Goal: Transaction & Acquisition: Purchase product/service

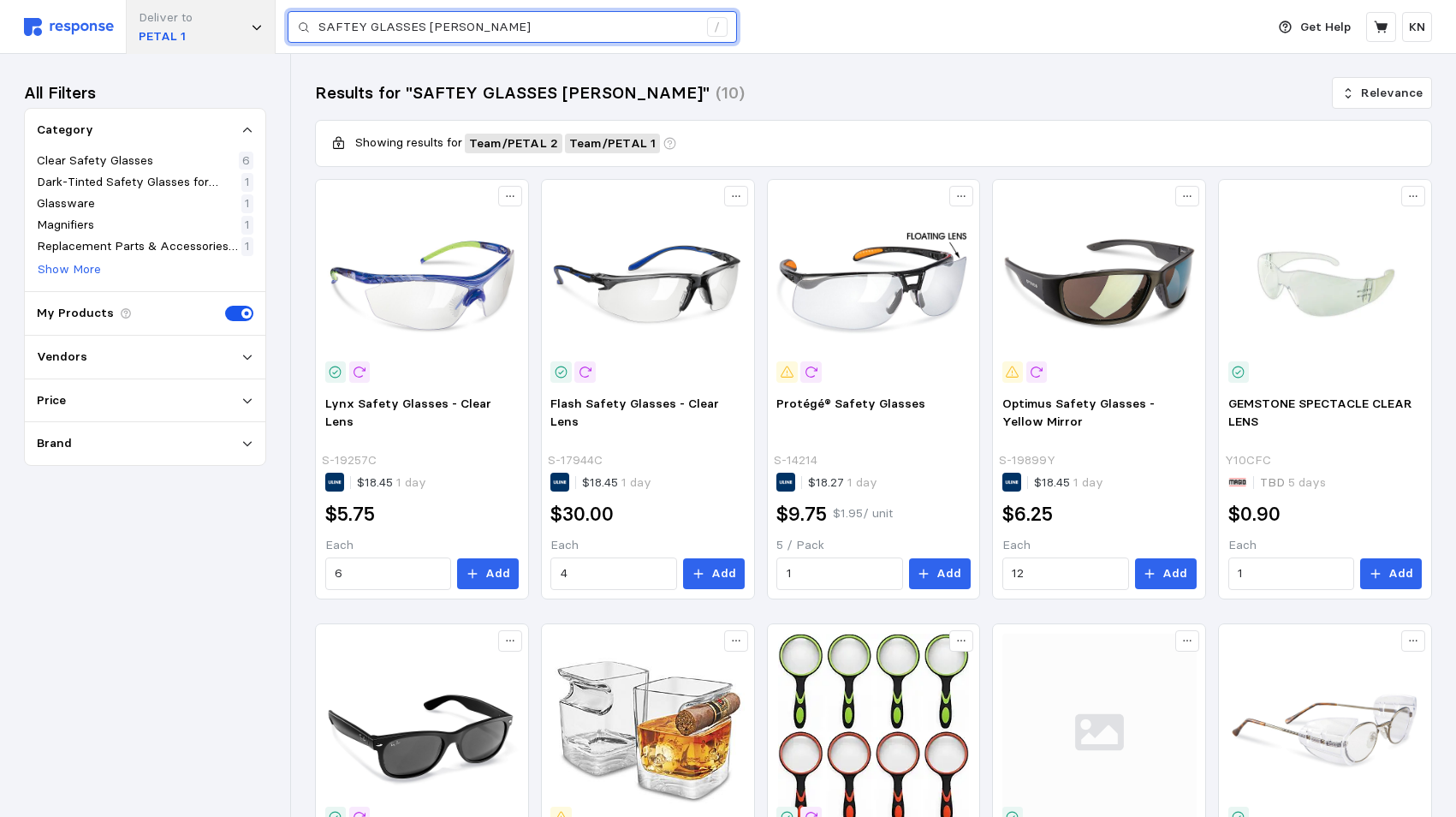
drag, startPoint x: 479, startPoint y: 29, endPoint x: 137, endPoint y: 3, distance: 343.0
click at [298, 29] on div "SAFTEY GLASSES [PERSON_NAME] /" at bounding box center [512, 27] width 449 height 32
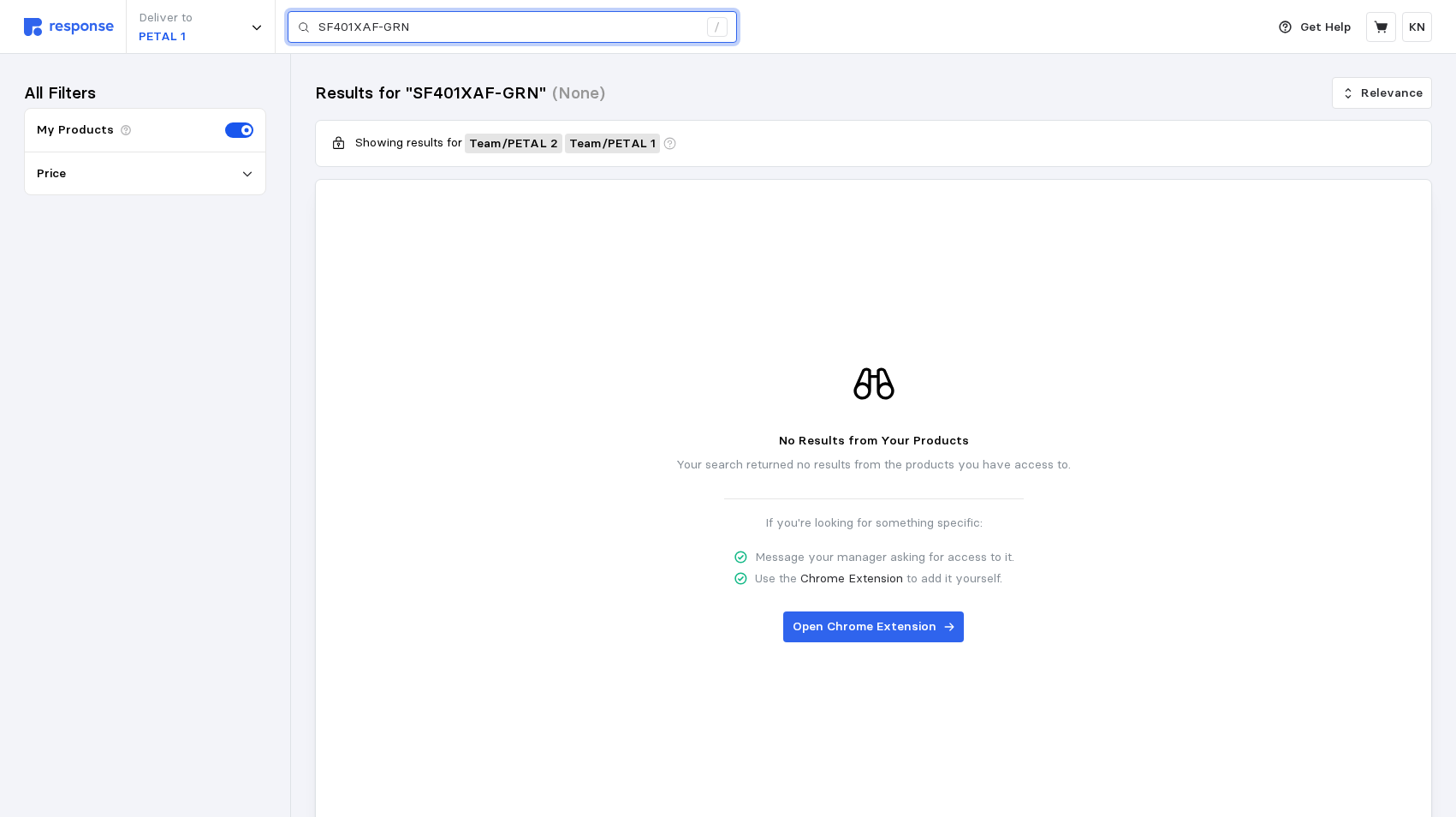
click at [408, 31] on input "SF401XAF-GRN" at bounding box center [508, 27] width 380 height 31
drag, startPoint x: 372, startPoint y: 24, endPoint x: 272, endPoint y: 27, distance: 100.0
click at [272, 27] on div "Deliver to PETAL 1 SF401XAF /" at bounding box center [640, 27] width 1232 height 54
click at [395, 34] on input "Z87.1-2020" at bounding box center [508, 27] width 380 height 31
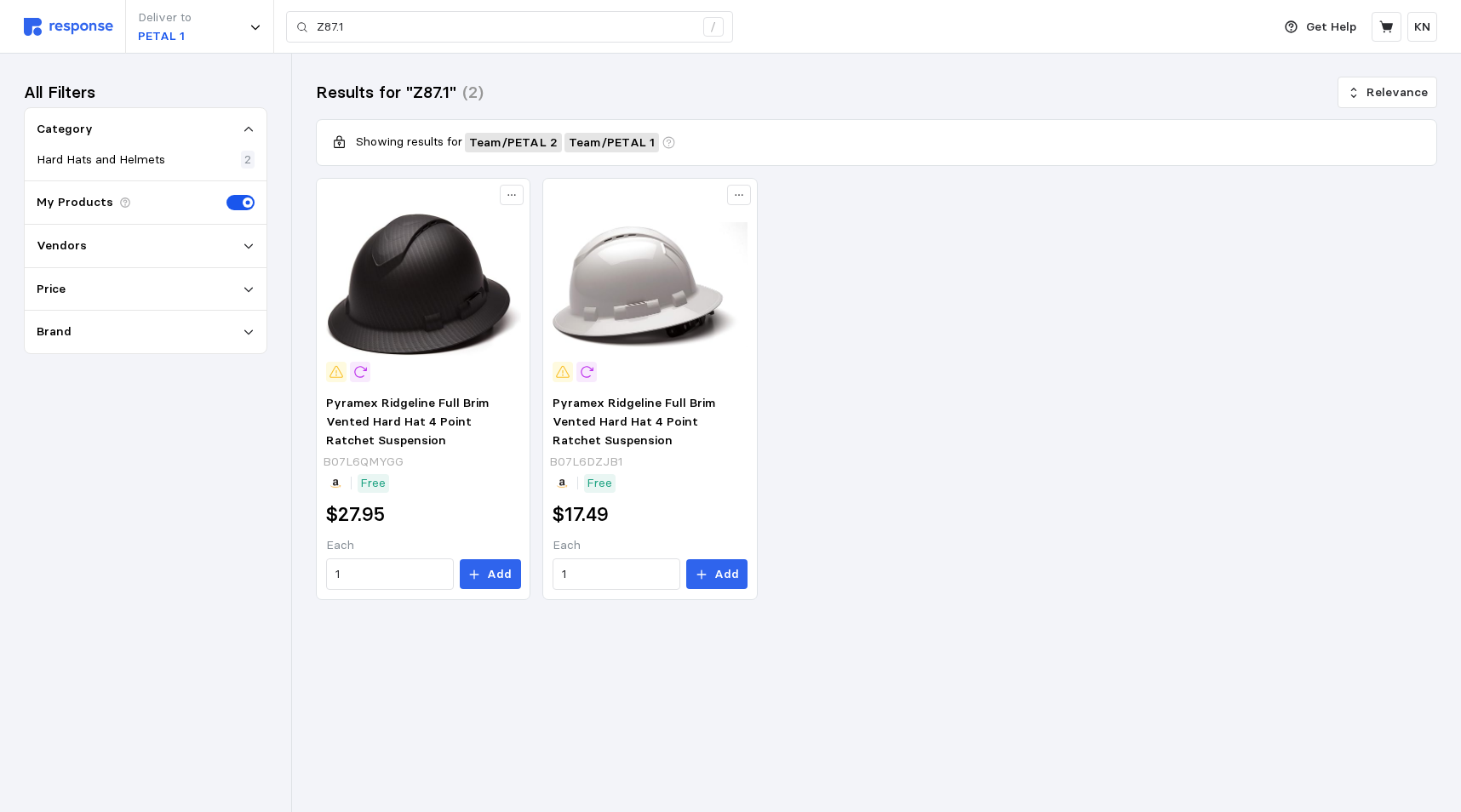
click at [94, 464] on div "All Filters Category Hard Hats and Helmets 2 My Products Vendors Price Brand" at bounding box center [146, 433] width 244 height 710
drag, startPoint x: 357, startPoint y: 28, endPoint x: 270, endPoint y: 6, distance: 89.7
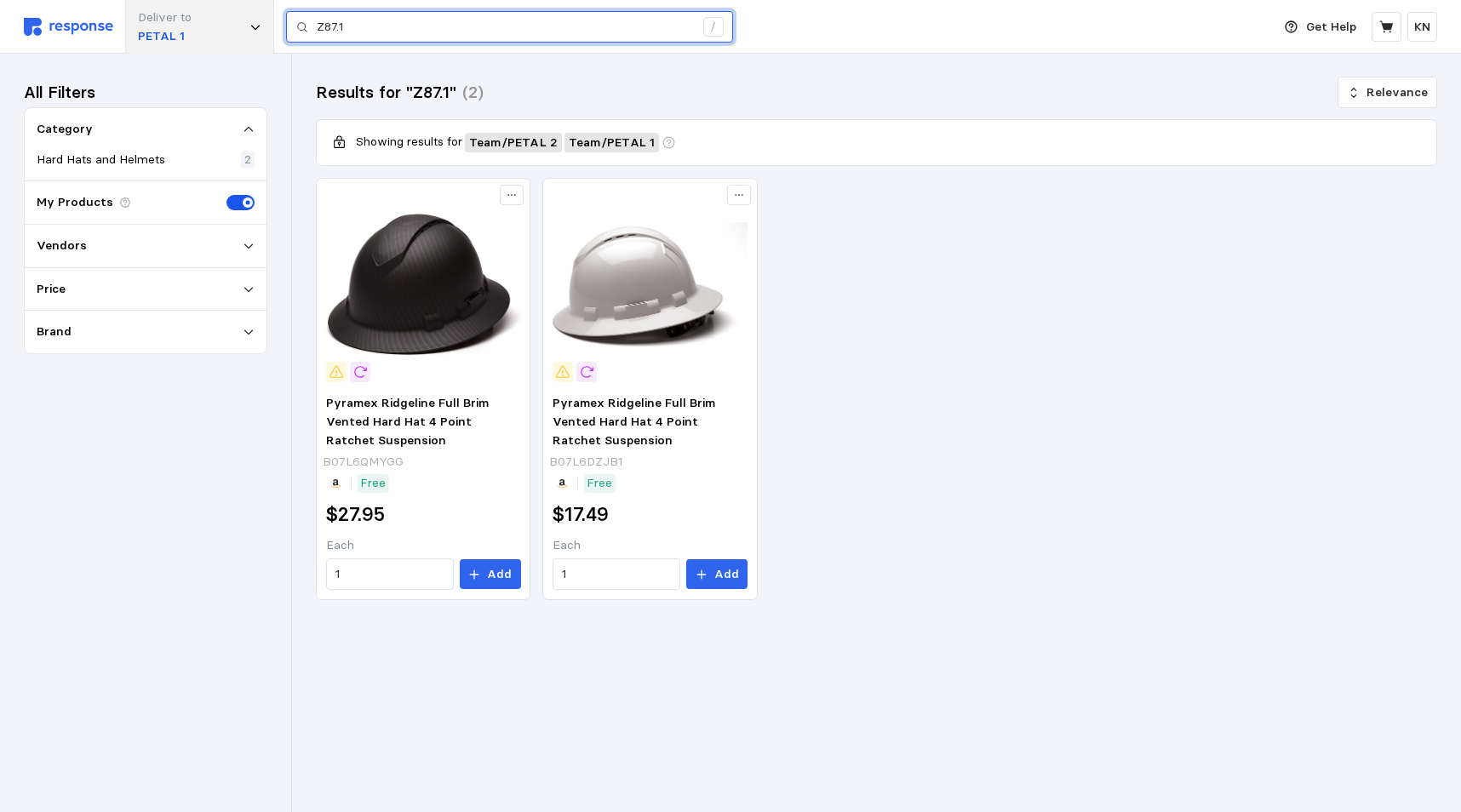
click at [302, 26] on div "Z87.1 /" at bounding box center [509, 27] width 447 height 32
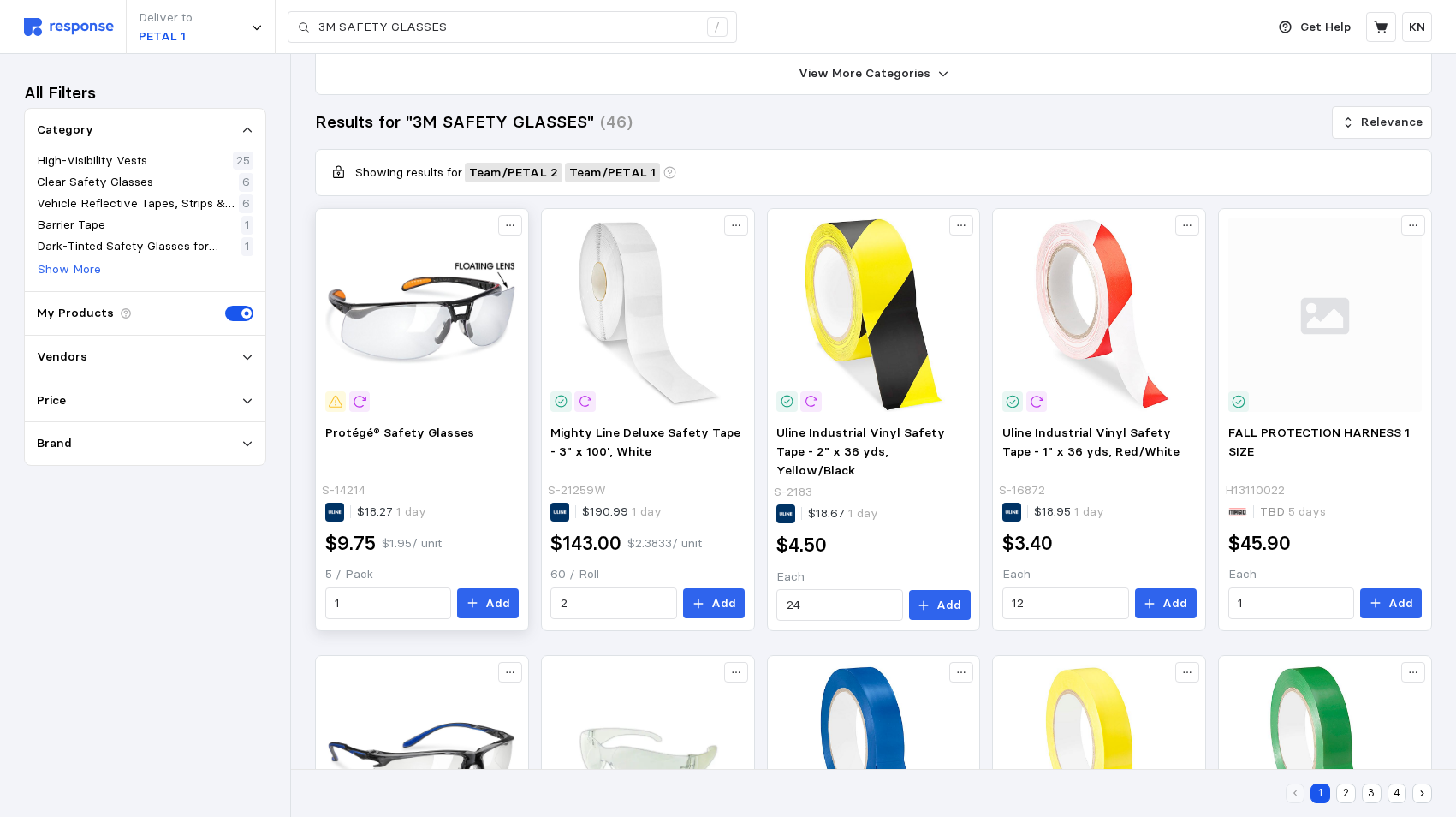
scroll to position [171, 0]
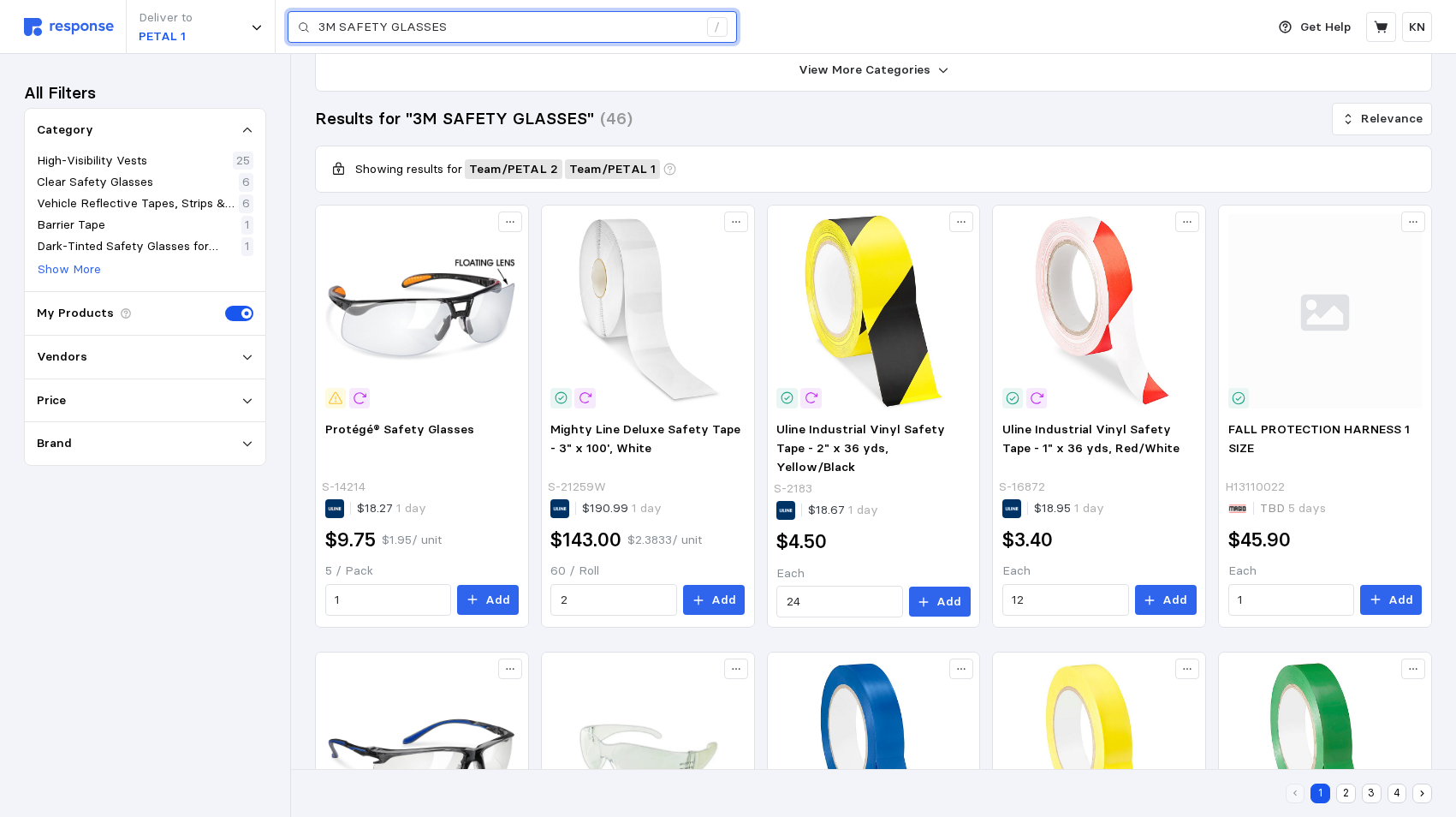
click at [339, 20] on input "3M SAFETY GLASSES" at bounding box center [508, 27] width 380 height 31
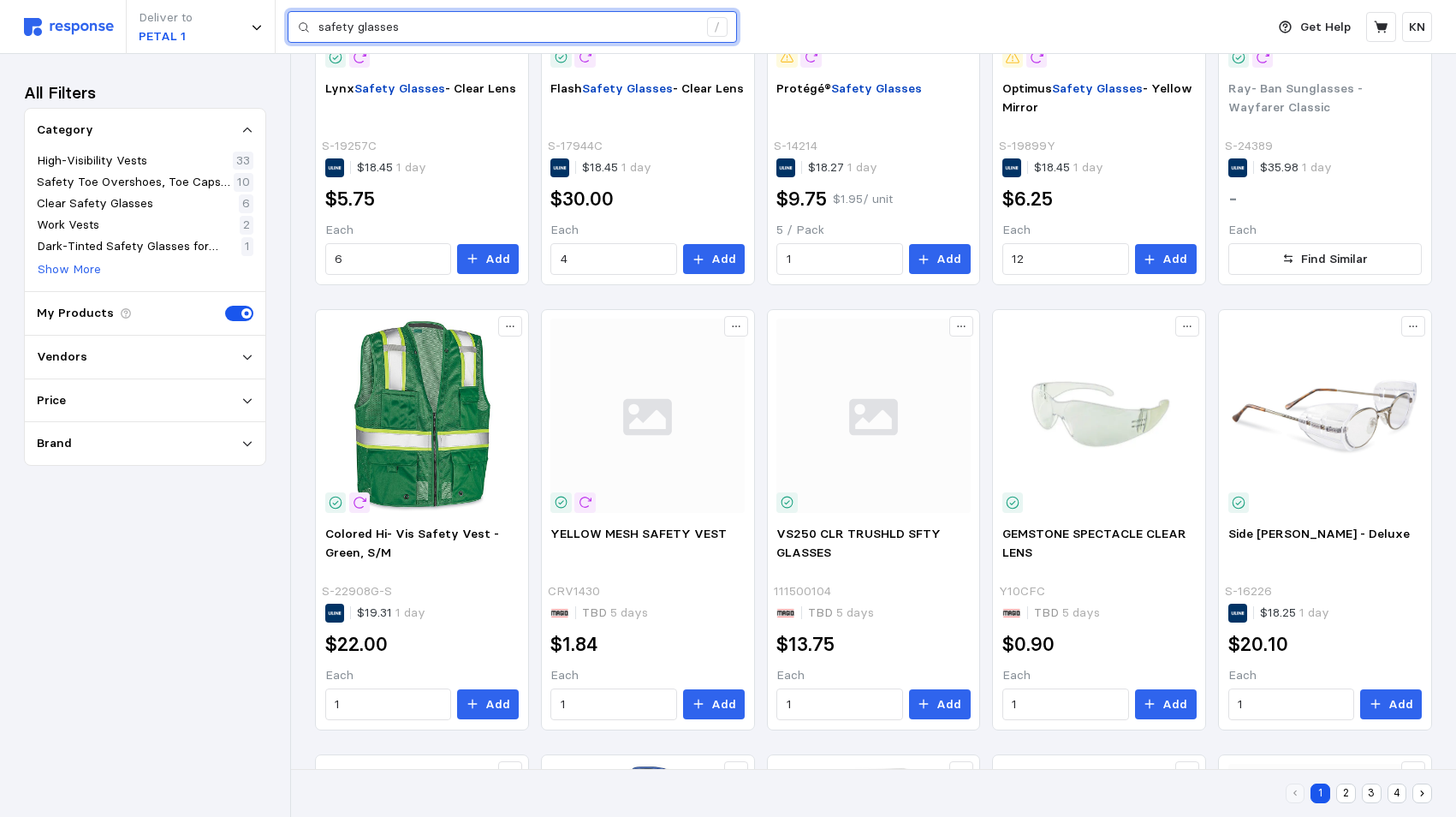
scroll to position [513, 0]
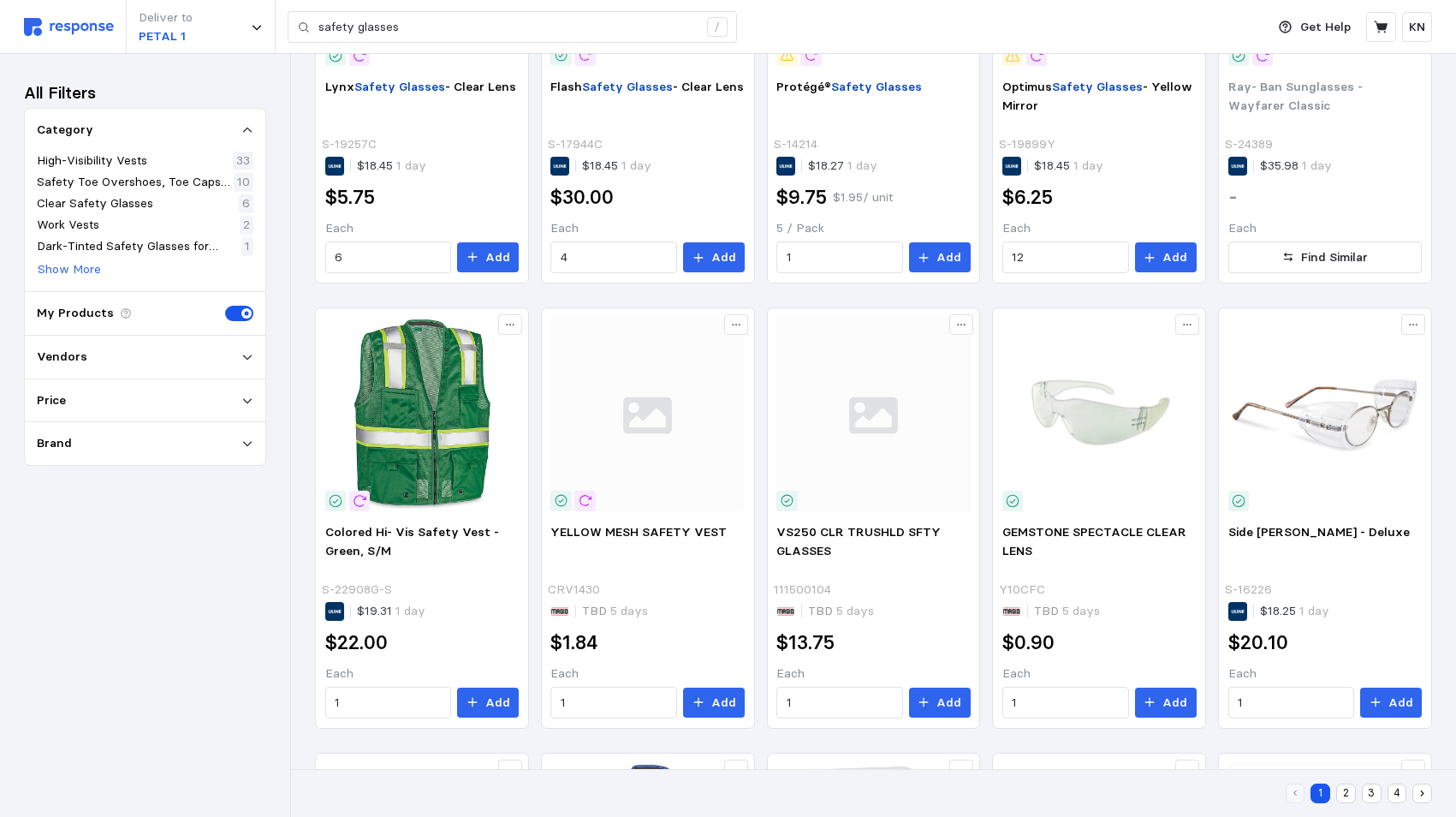
click at [1349, 795] on button "2" at bounding box center [1346, 793] width 19 height 19
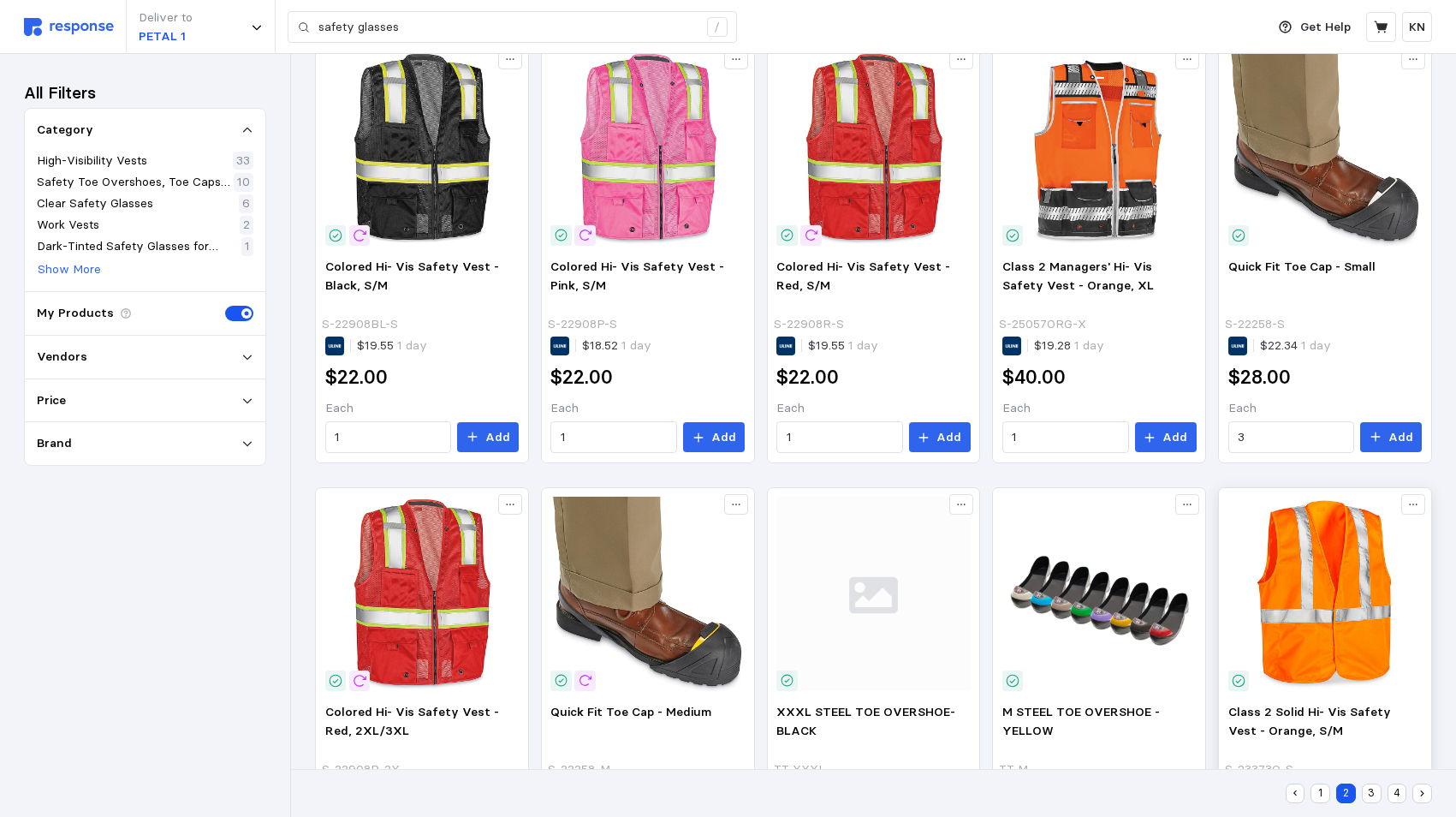
scroll to position [259, 0]
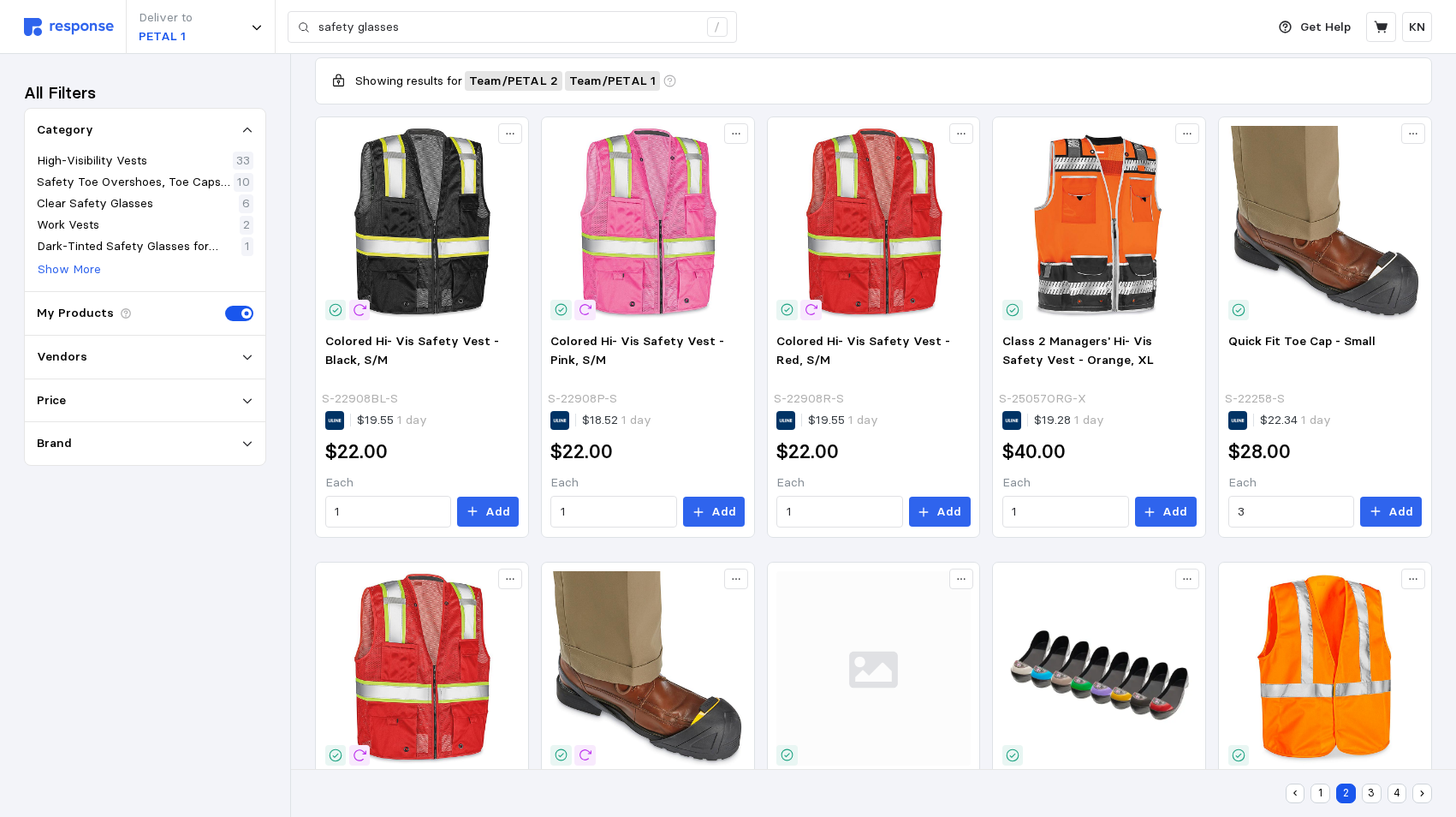
click at [1365, 791] on button "3" at bounding box center [1371, 793] width 19 height 19
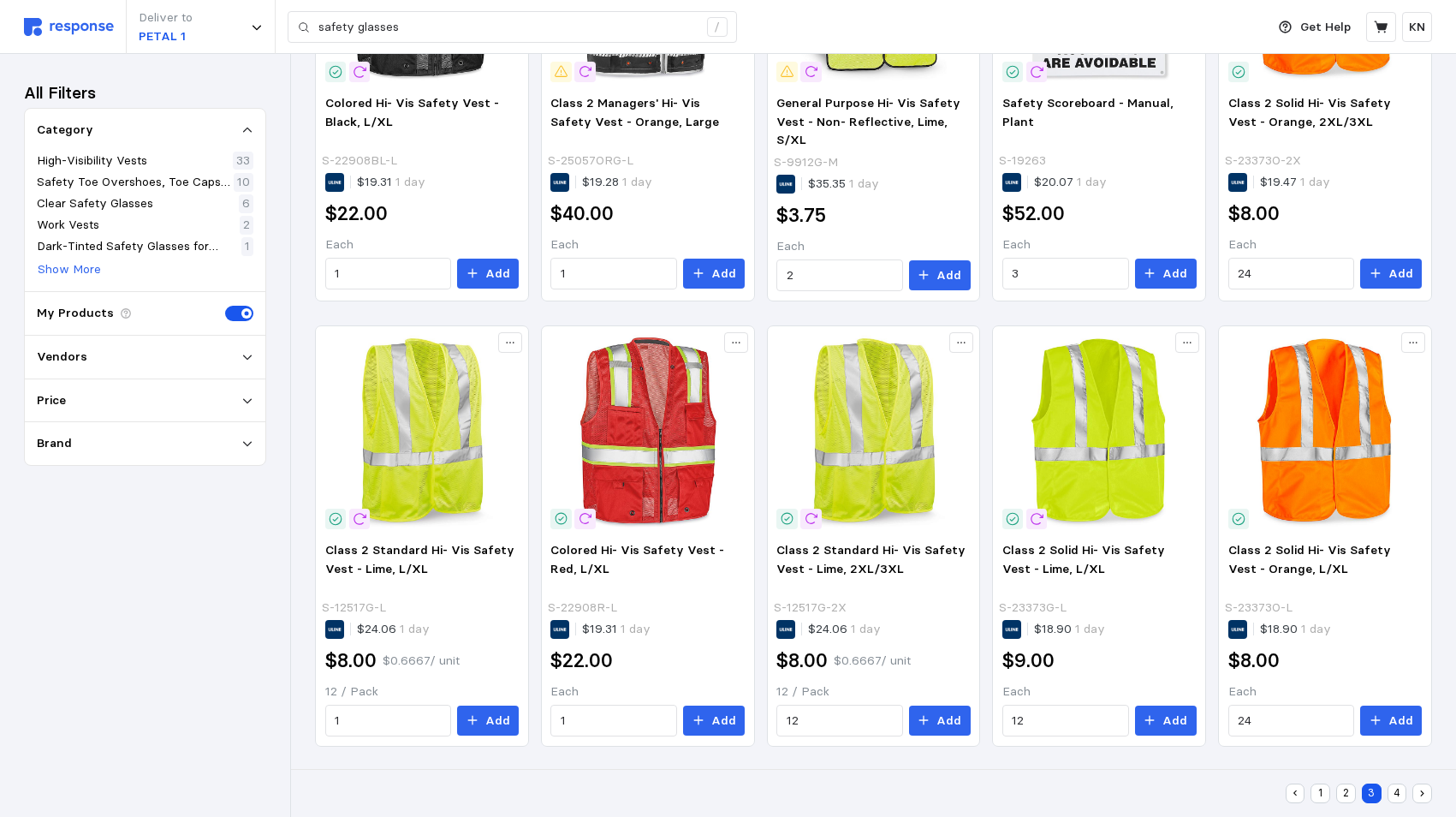
scroll to position [172, 0]
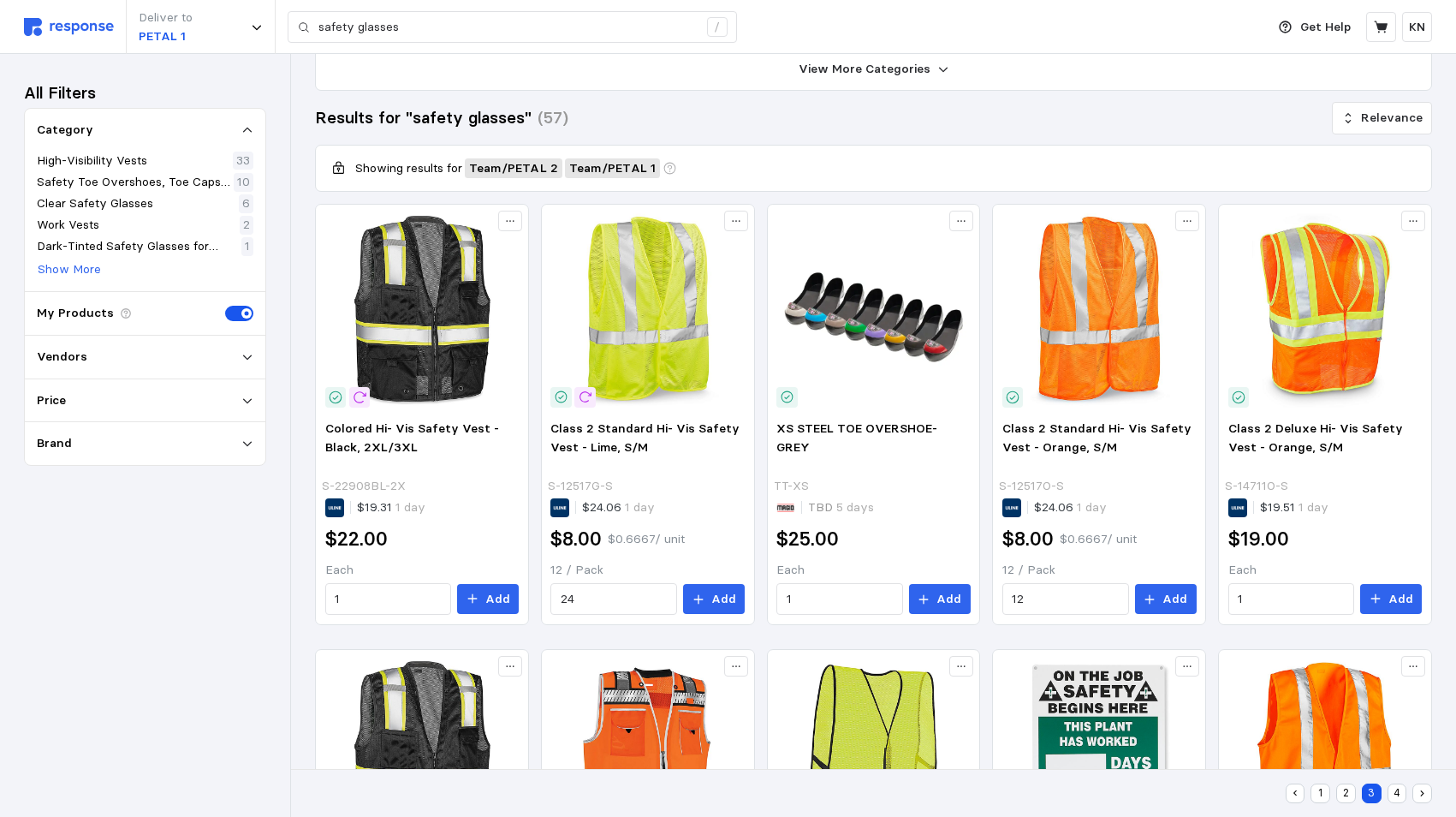
click at [1316, 795] on button "1" at bounding box center [1320, 793] width 19 height 19
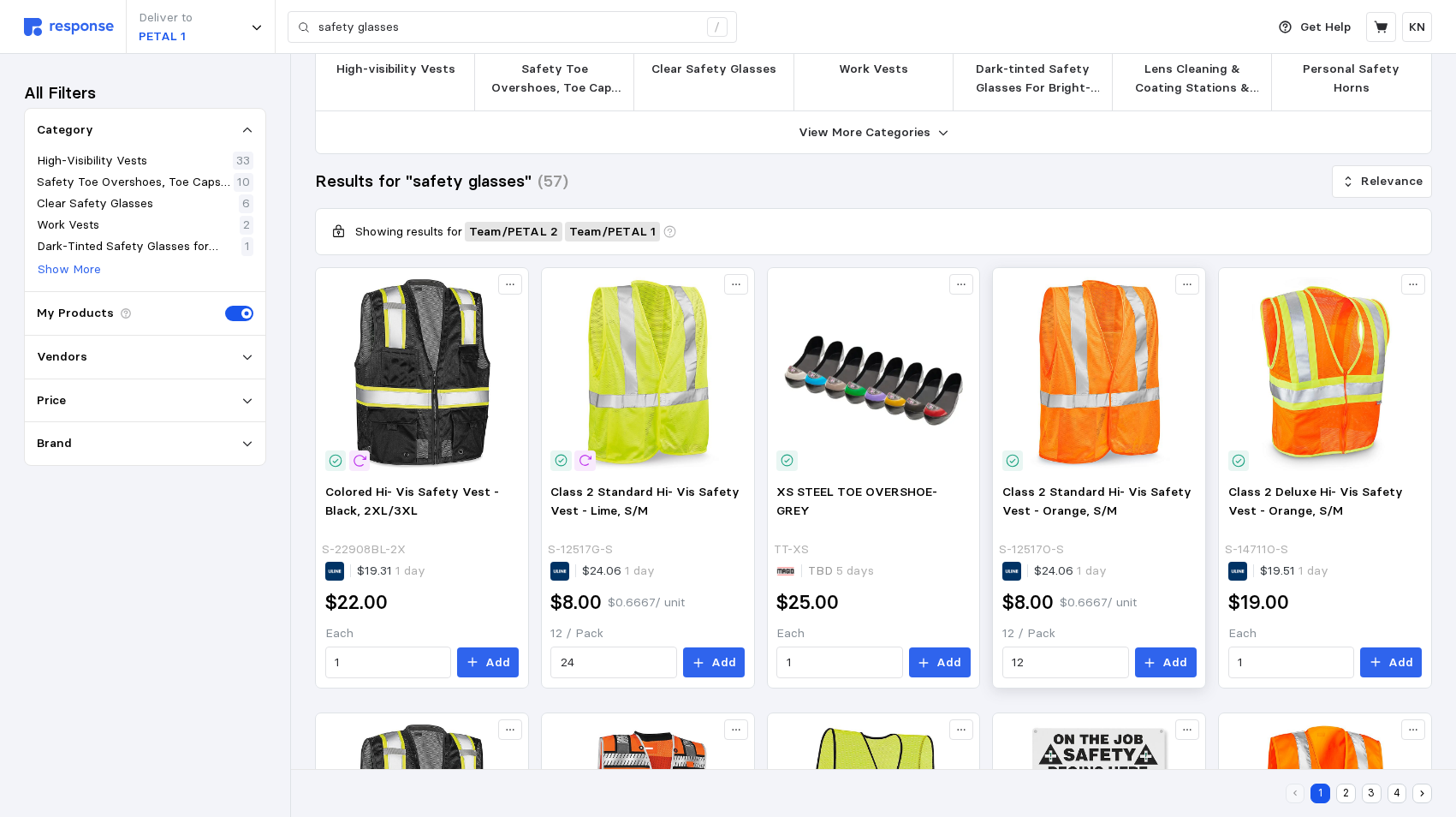
scroll to position [0, 0]
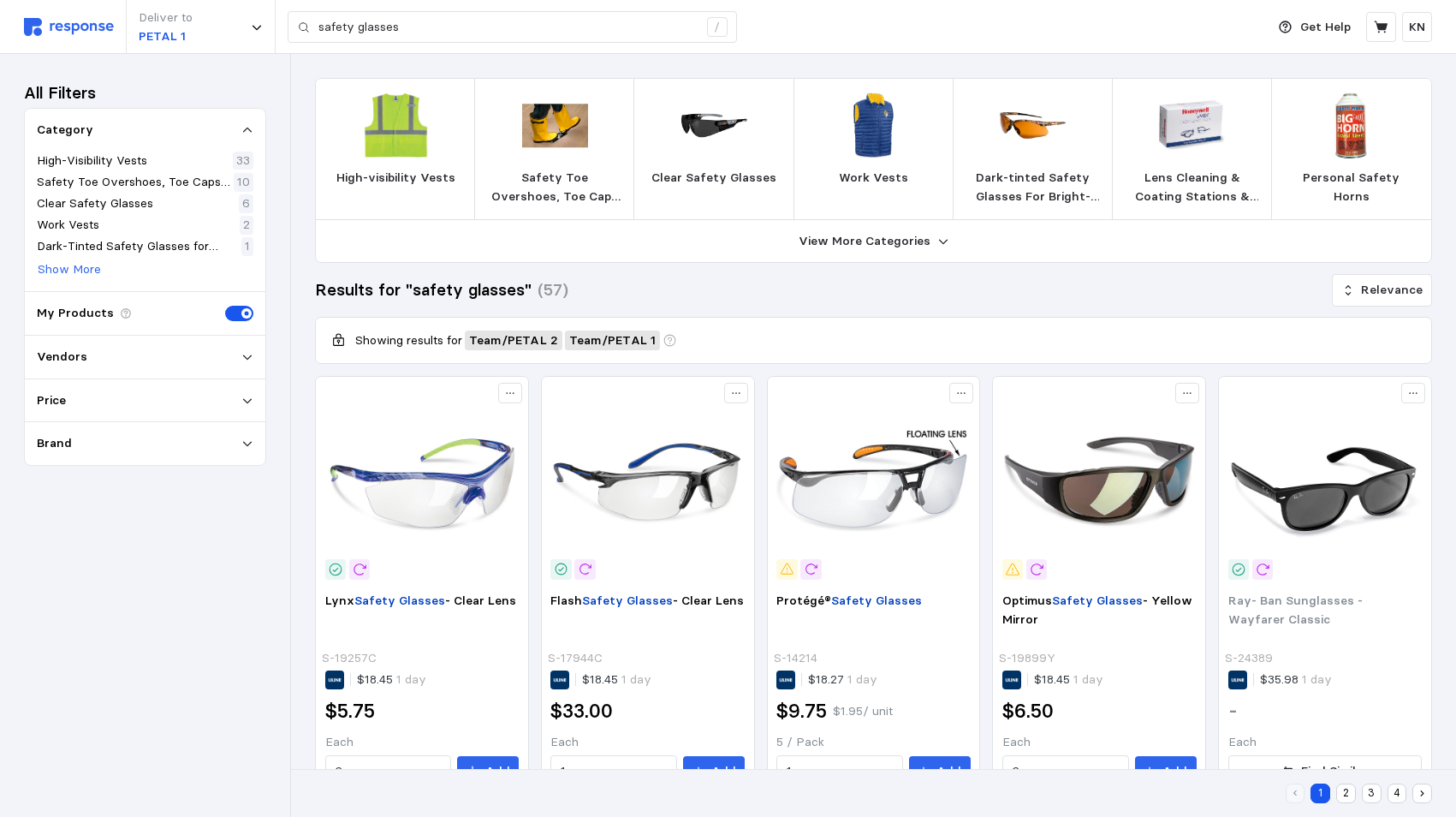
click at [707, 169] on p "Clear Safety Glasses" at bounding box center [714, 178] width 125 height 19
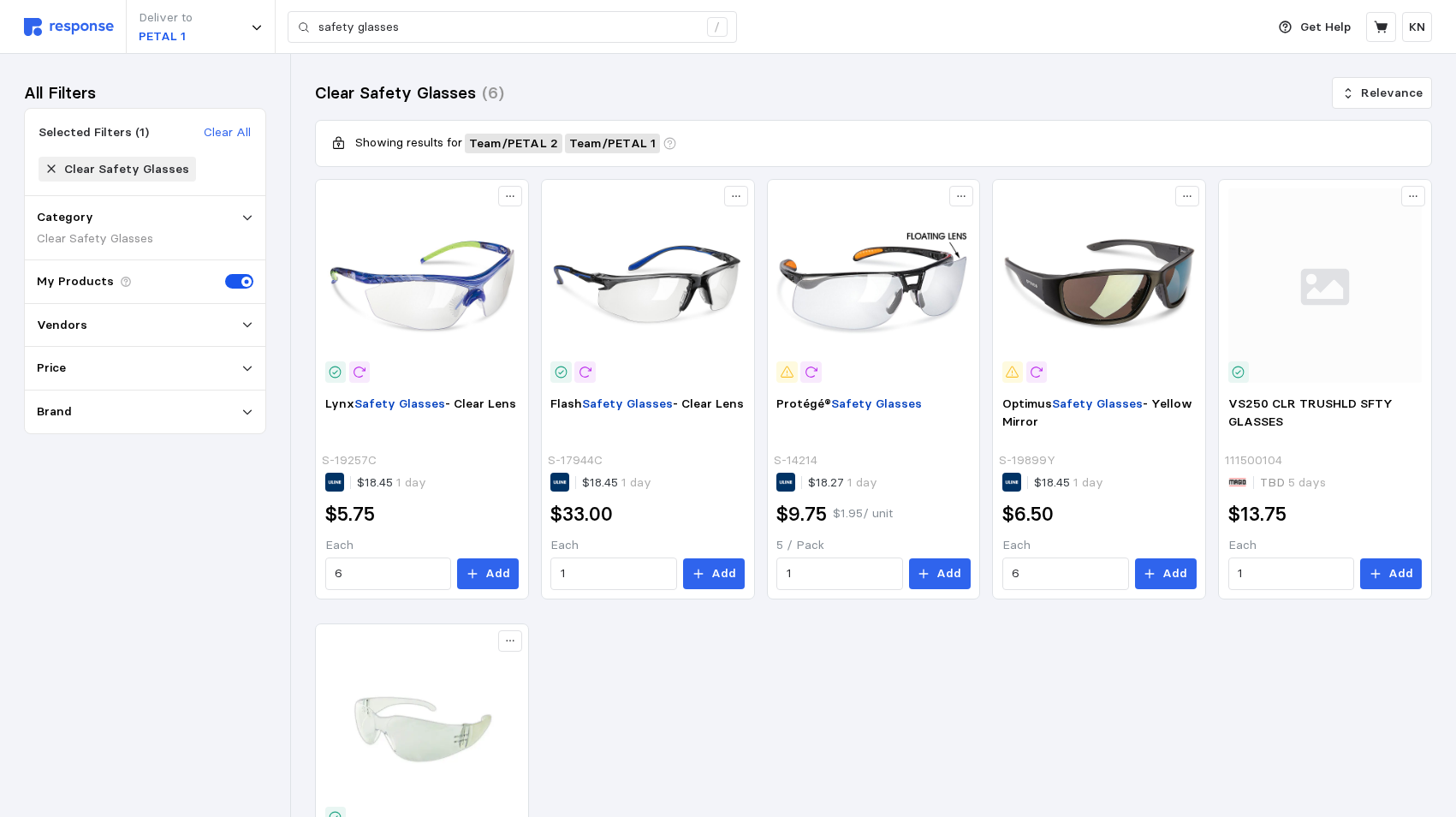
click at [153, 635] on div "All Filters Selected Filters (1) Clear All Clear Safety Glasses Category Clear …" at bounding box center [145, 435] width 242 height 715
click at [81, 328] on p "Vendors" at bounding box center [62, 325] width 50 height 19
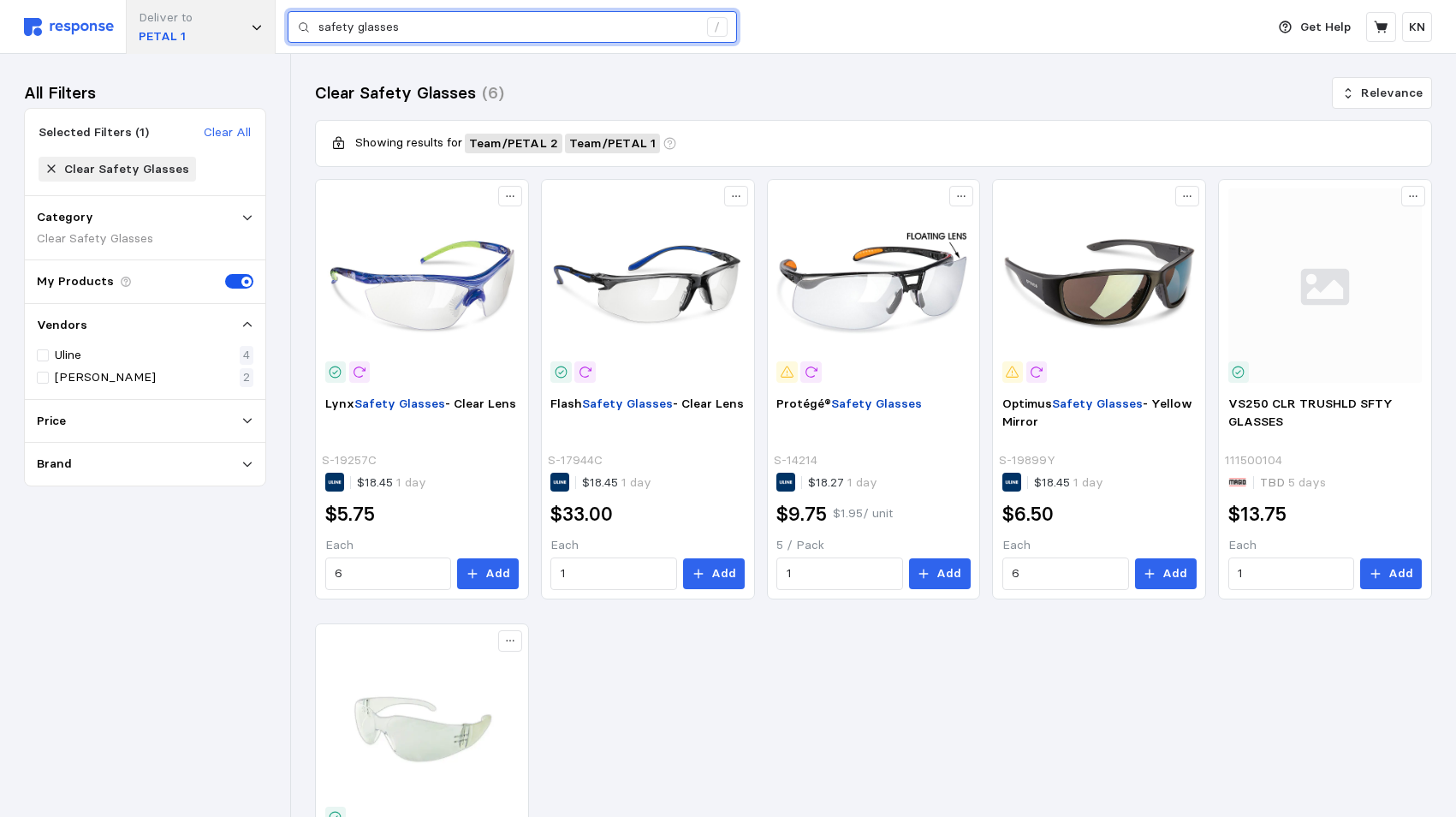
drag, startPoint x: 411, startPoint y: 27, endPoint x: 261, endPoint y: 17, distance: 150.3
click at [261, 17] on div "Deliver to PETAL 1 safety glasses /" at bounding box center [640, 27] width 1232 height 54
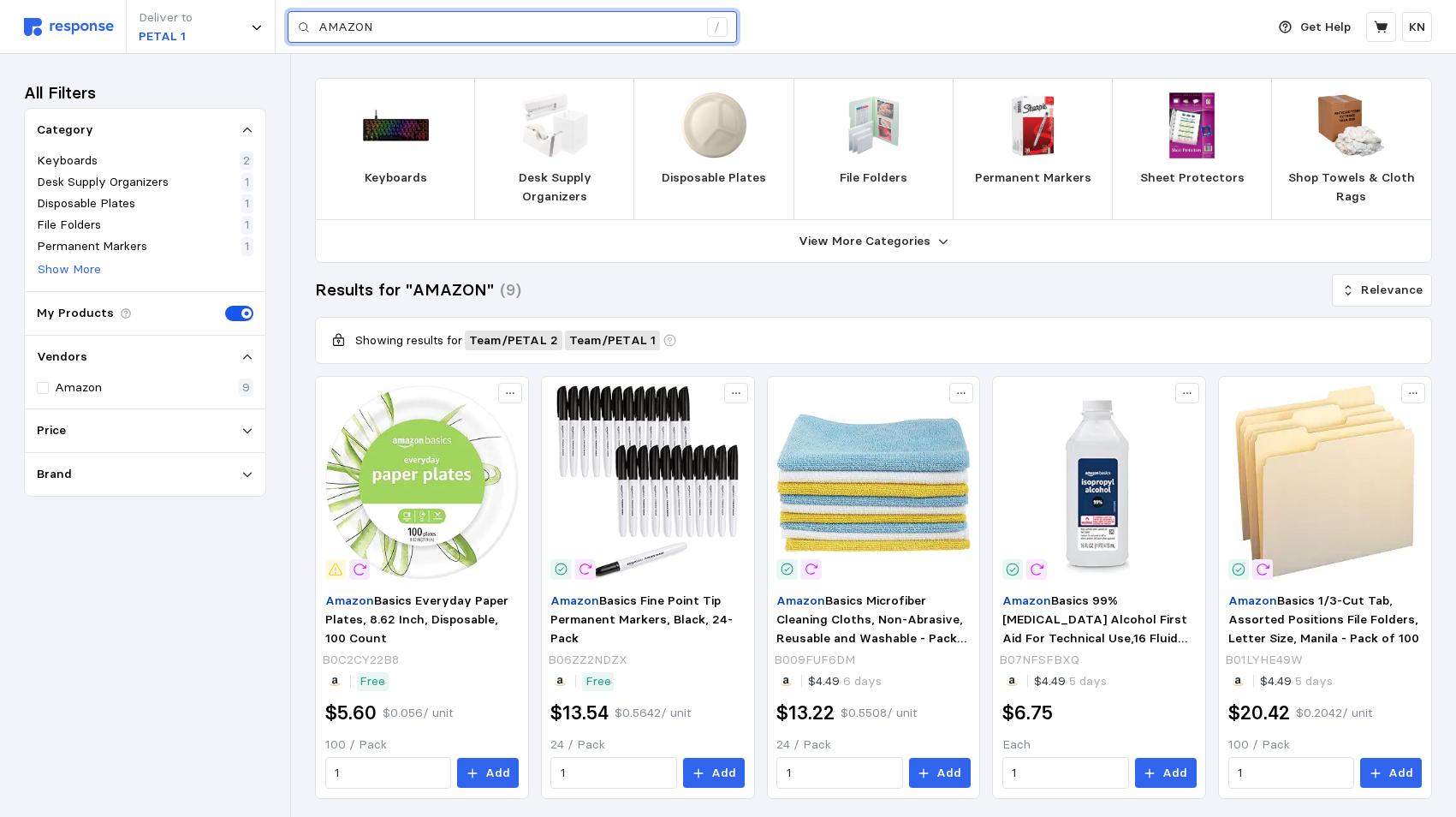
click at [447, 32] on input "AMAZON" at bounding box center [508, 27] width 380 height 31
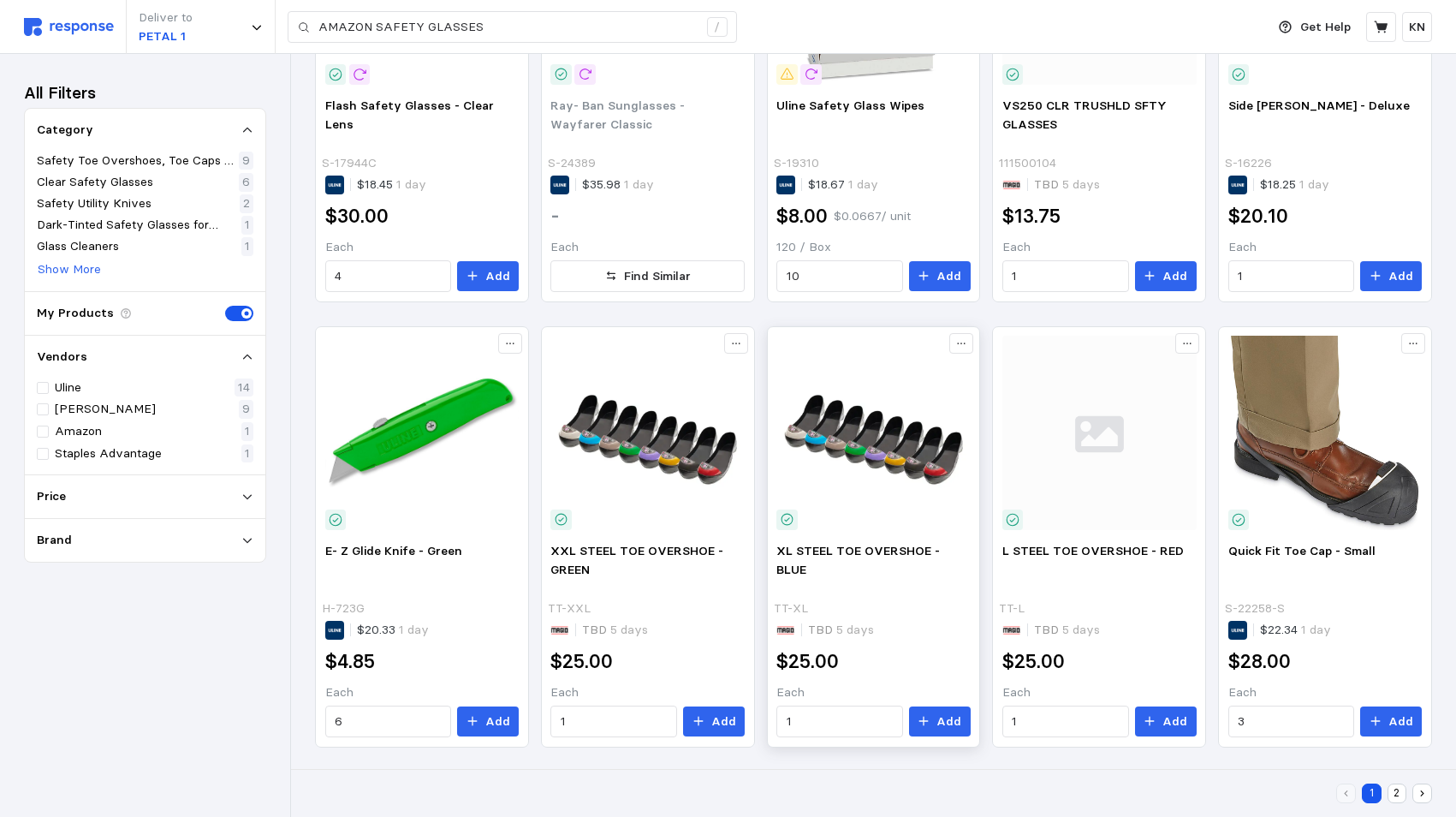
scroll to position [944, 0]
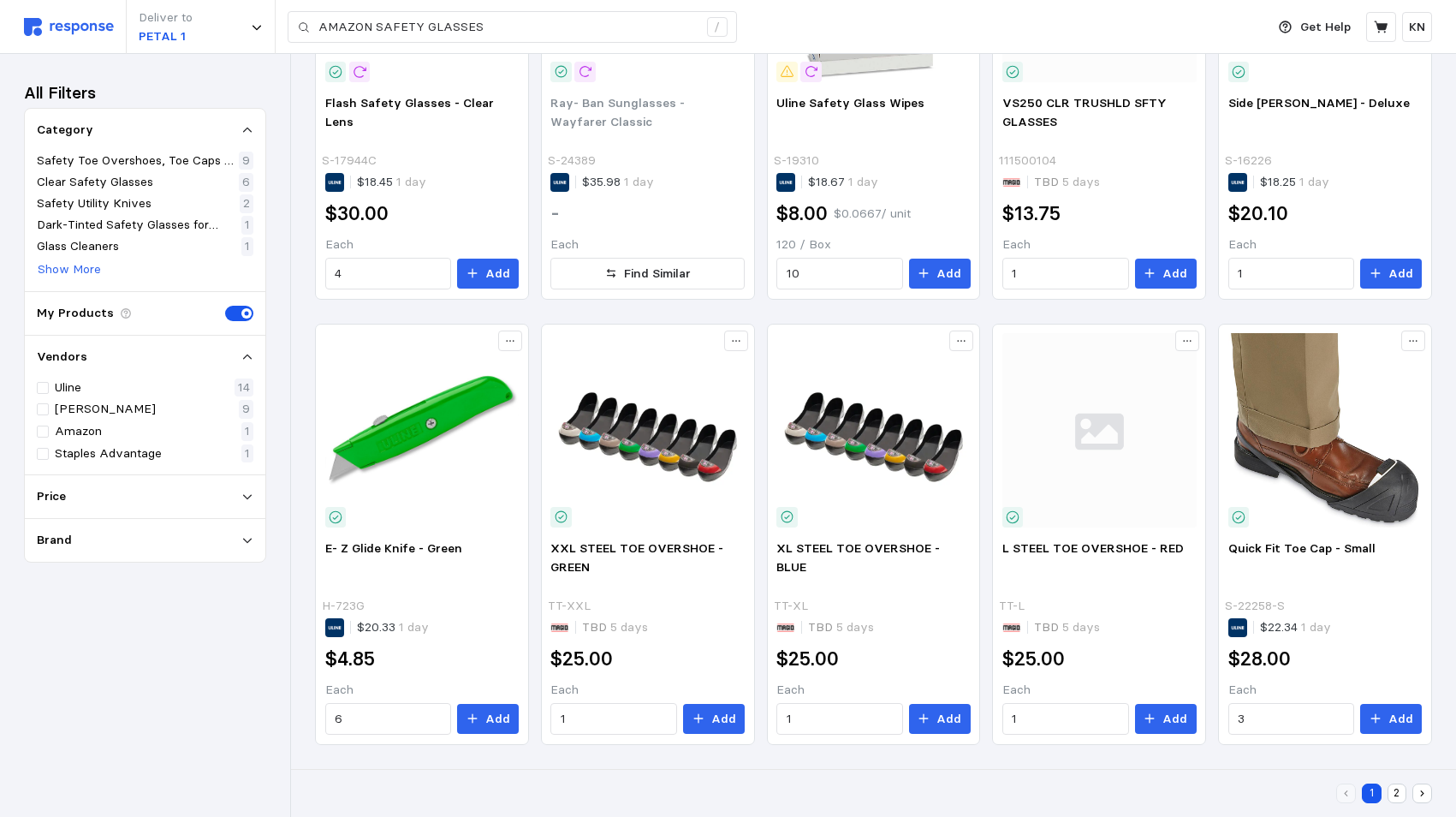
click at [1396, 790] on button "2" at bounding box center [1397, 793] width 19 height 19
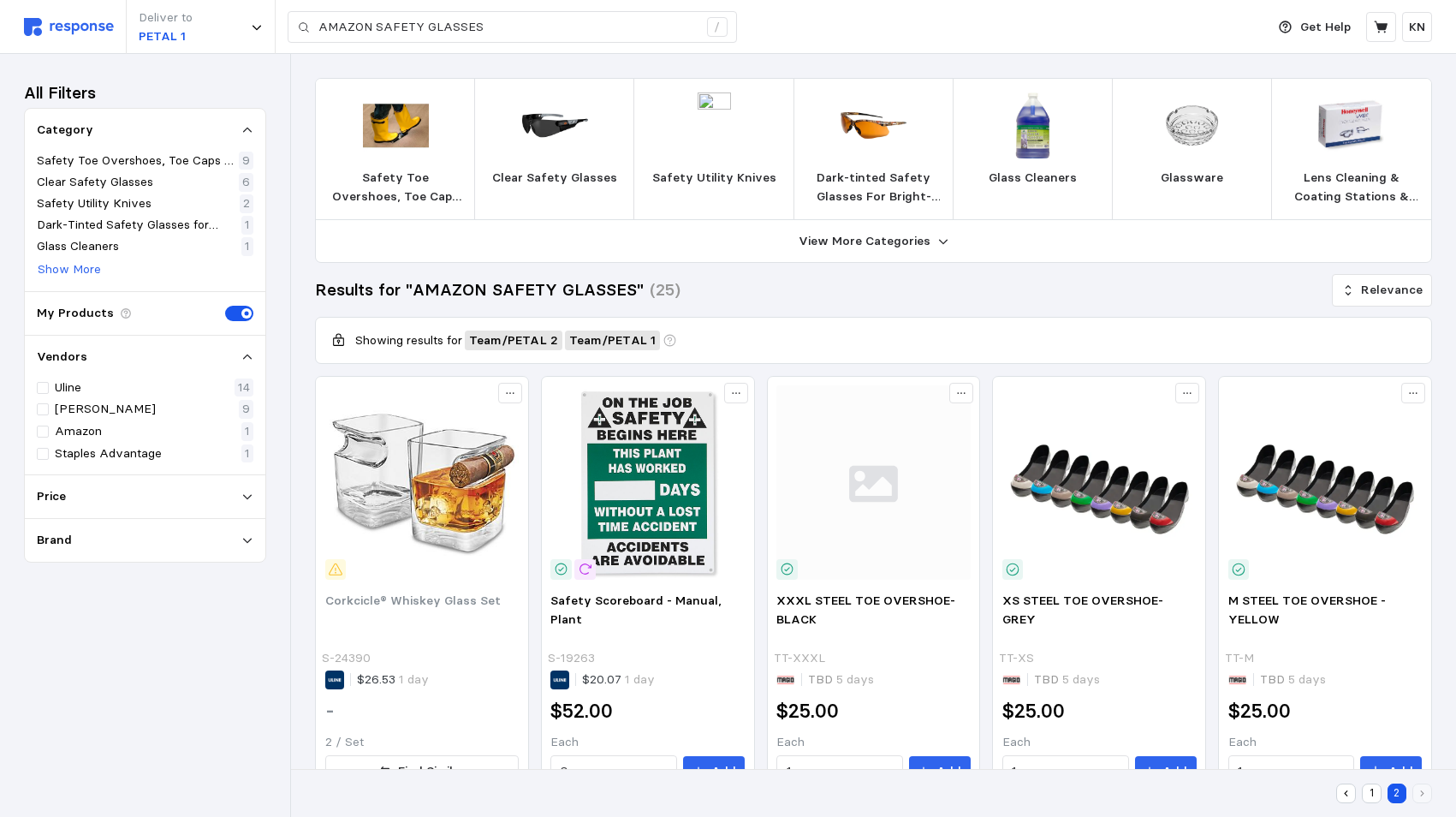
click at [1368, 790] on button "1" at bounding box center [1371, 793] width 19 height 19
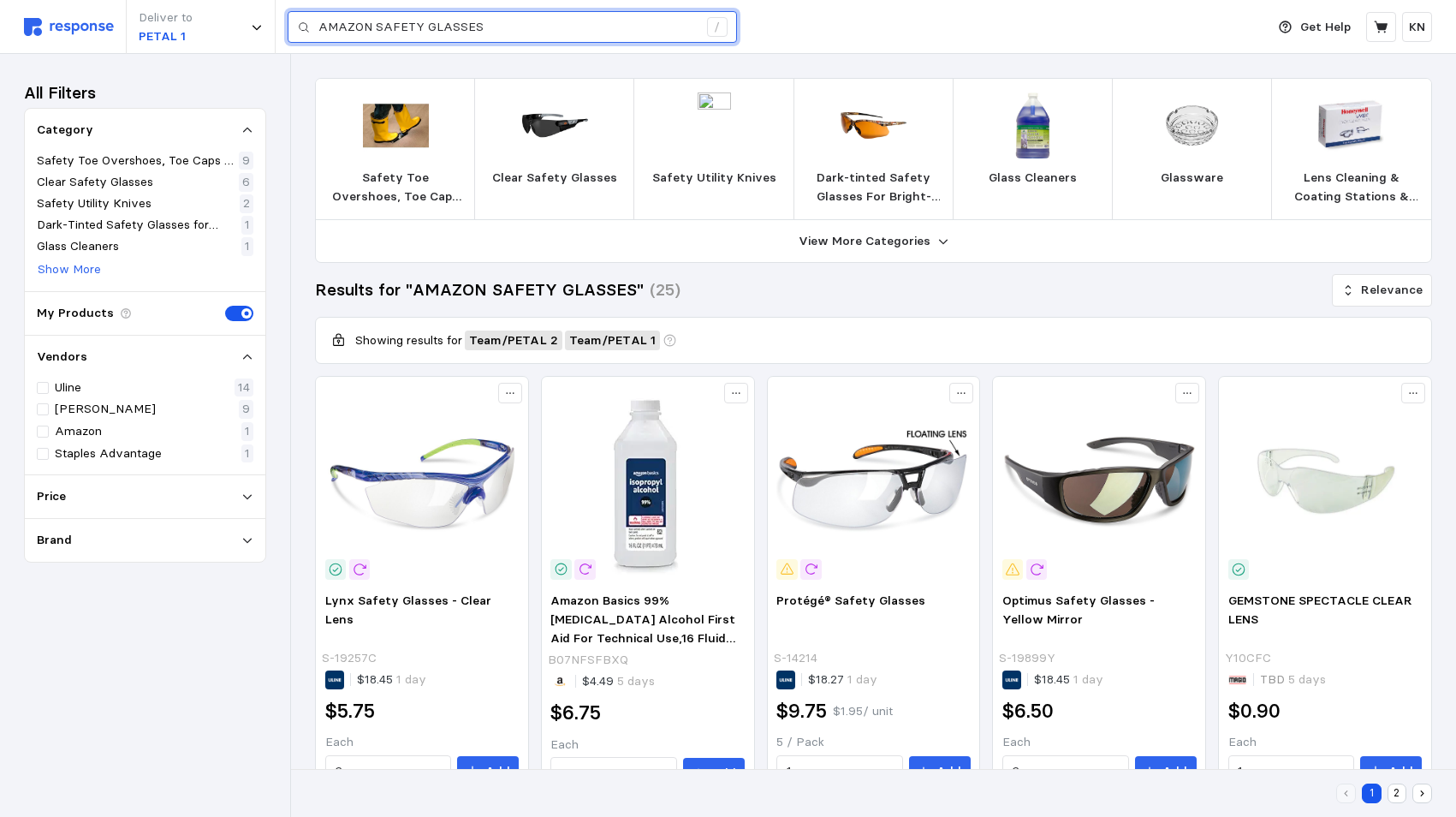
click at [372, 26] on input "AMAZON SAFETY GLASSES" at bounding box center [508, 27] width 380 height 31
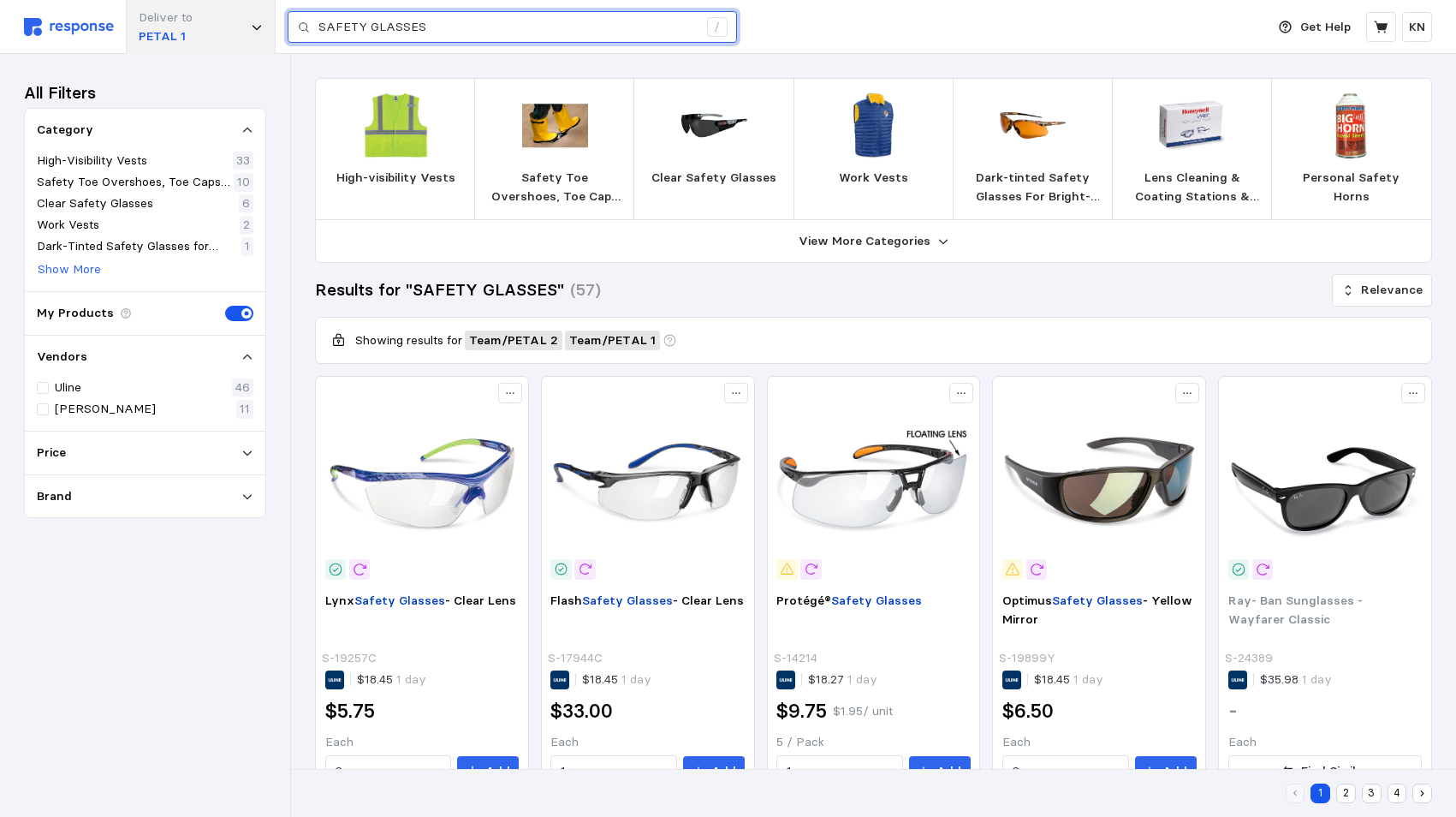
drag, startPoint x: 437, startPoint y: 27, endPoint x: 258, endPoint y: 32, distance: 179.1
click at [258, 32] on div "Deliver to PETAL 1 SAFETY GLASSES /" at bounding box center [640, 27] width 1232 height 54
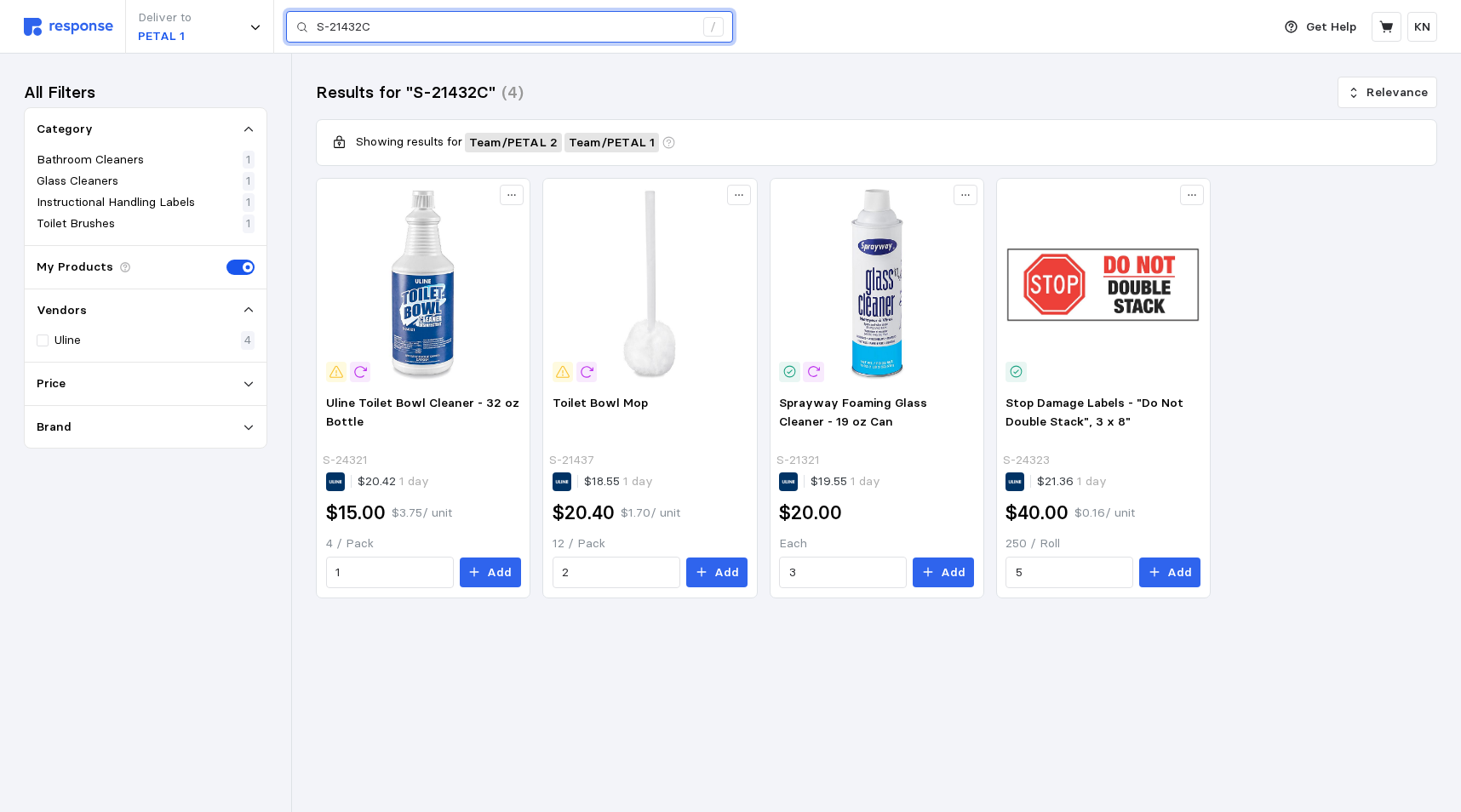
click at [399, 27] on input "S-21432C" at bounding box center [505, 27] width 377 height 30
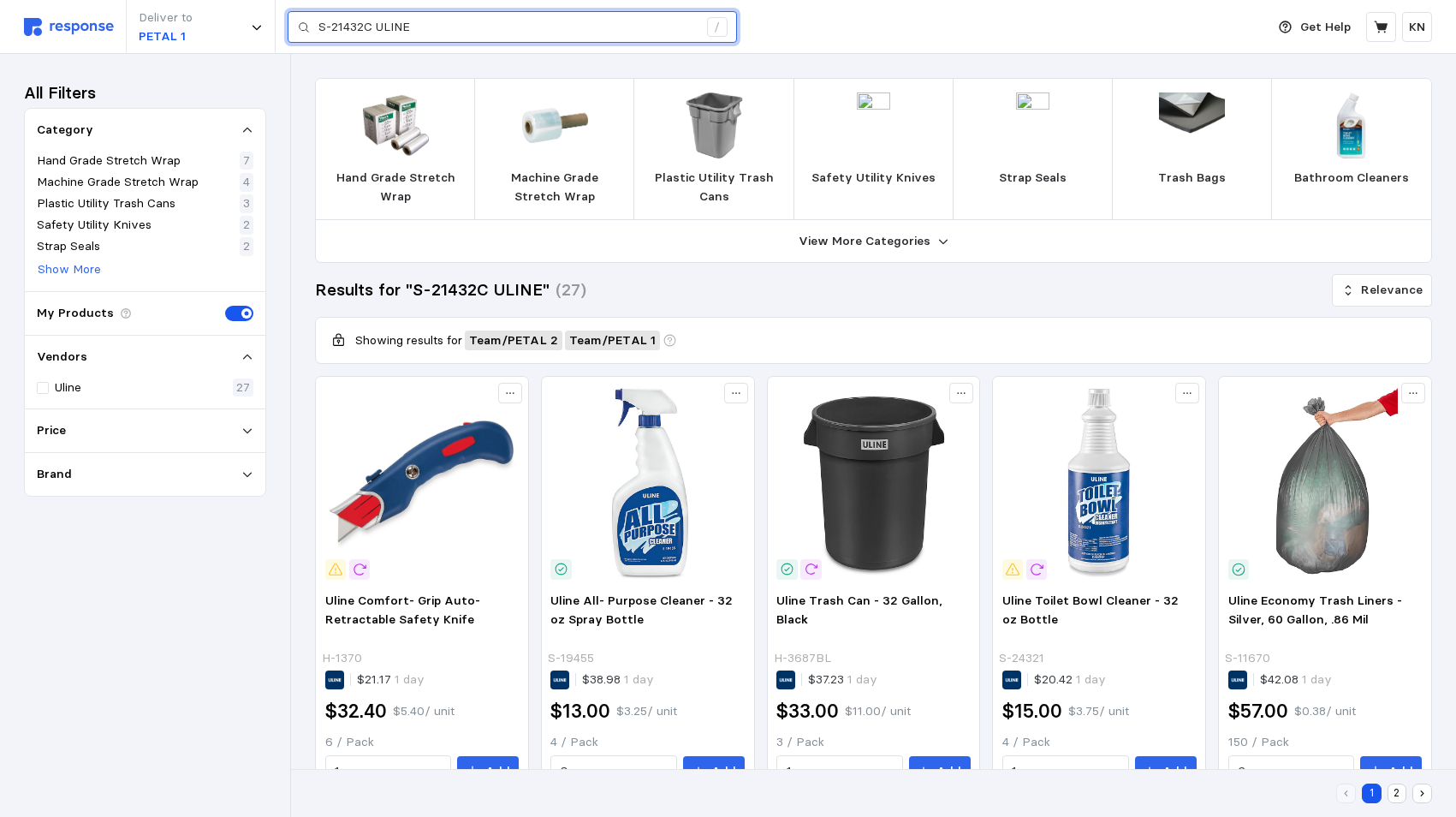
drag, startPoint x: 427, startPoint y: 20, endPoint x: 54, endPoint y: 39, distance: 373.5
click at [232, 37] on div "Deliver to PETAL 1 S-21432C ULINE /" at bounding box center [640, 27] width 1232 height 54
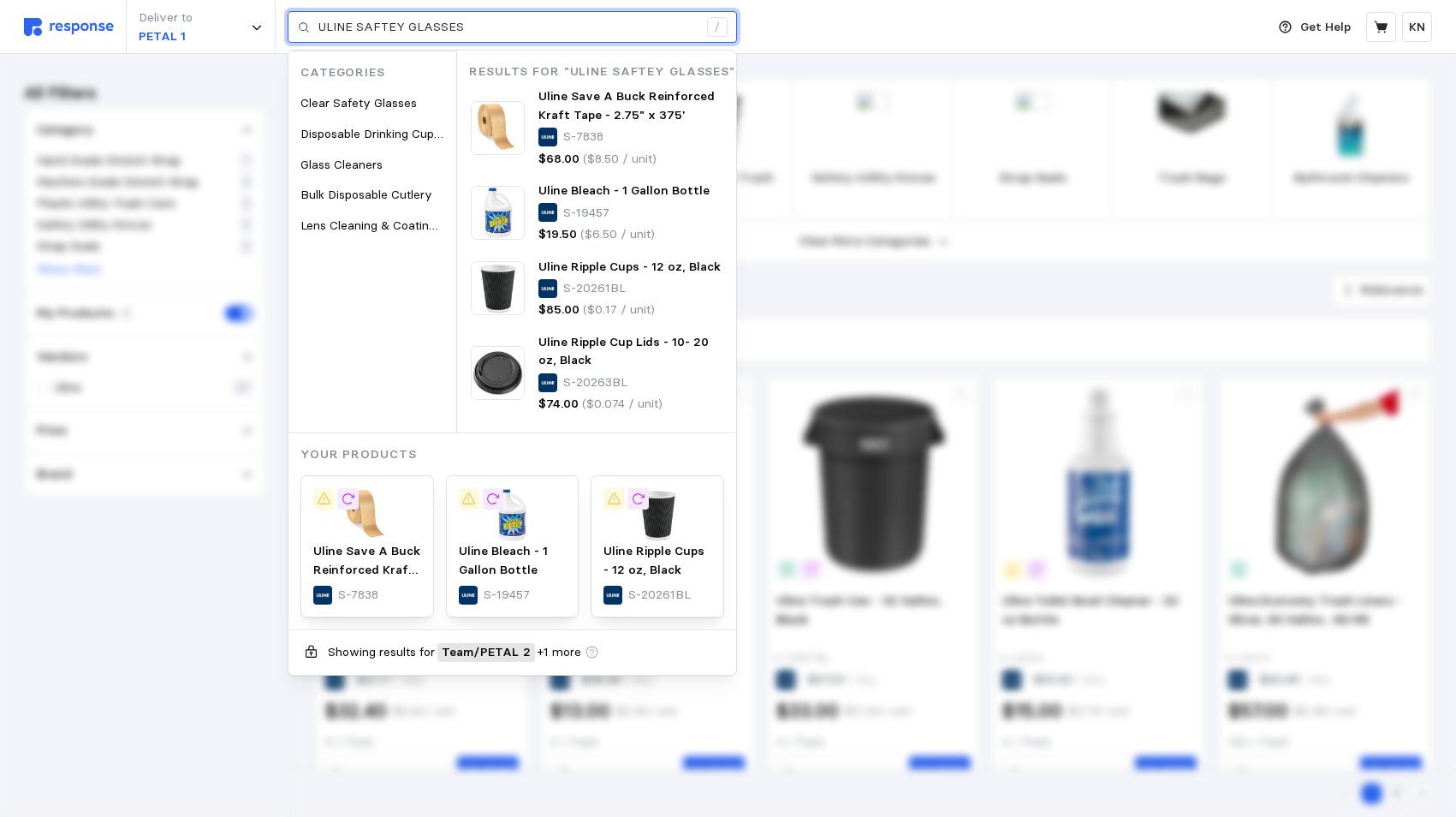
type input "ULINE SAFTEY GLASSES"
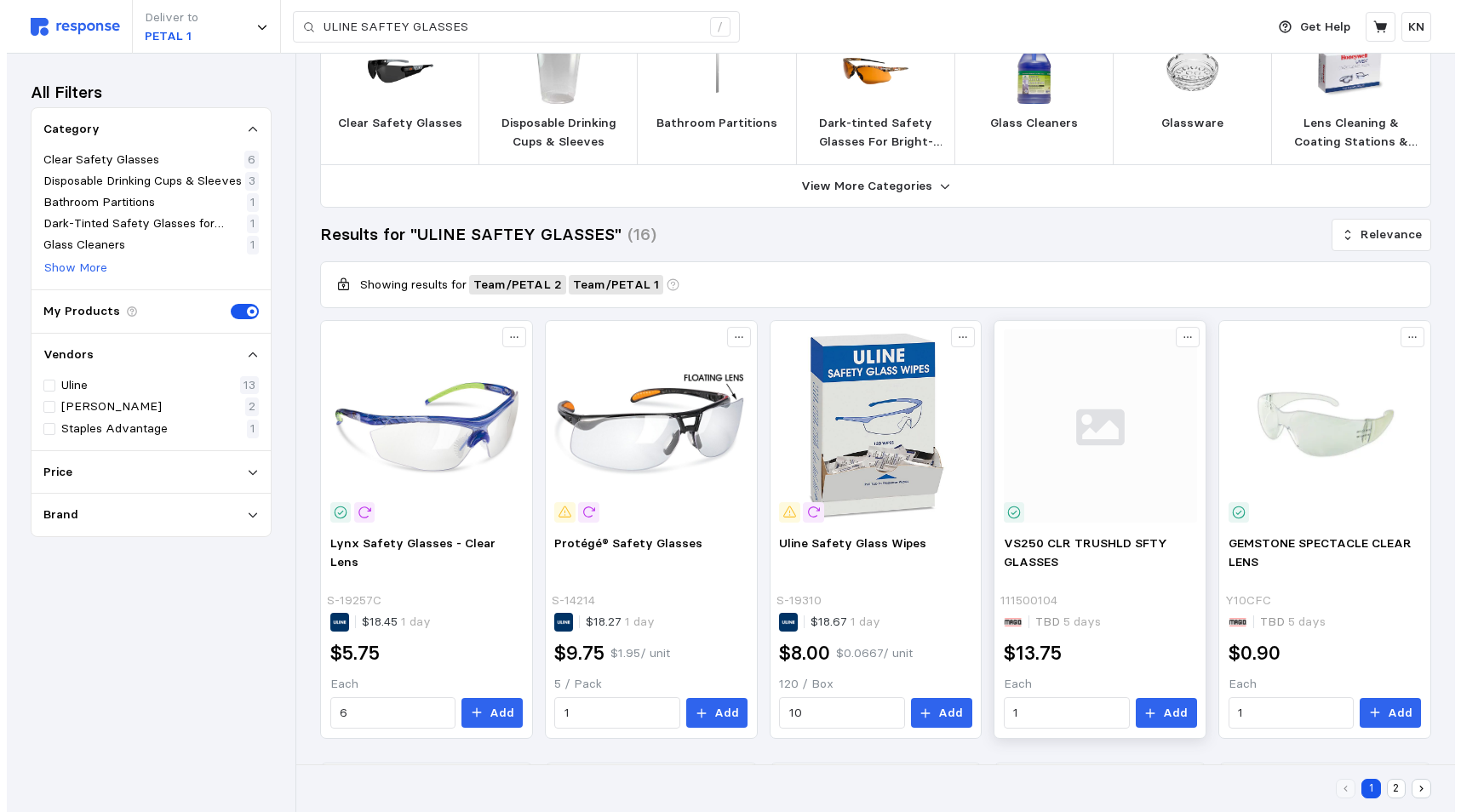
scroll to position [170, 0]
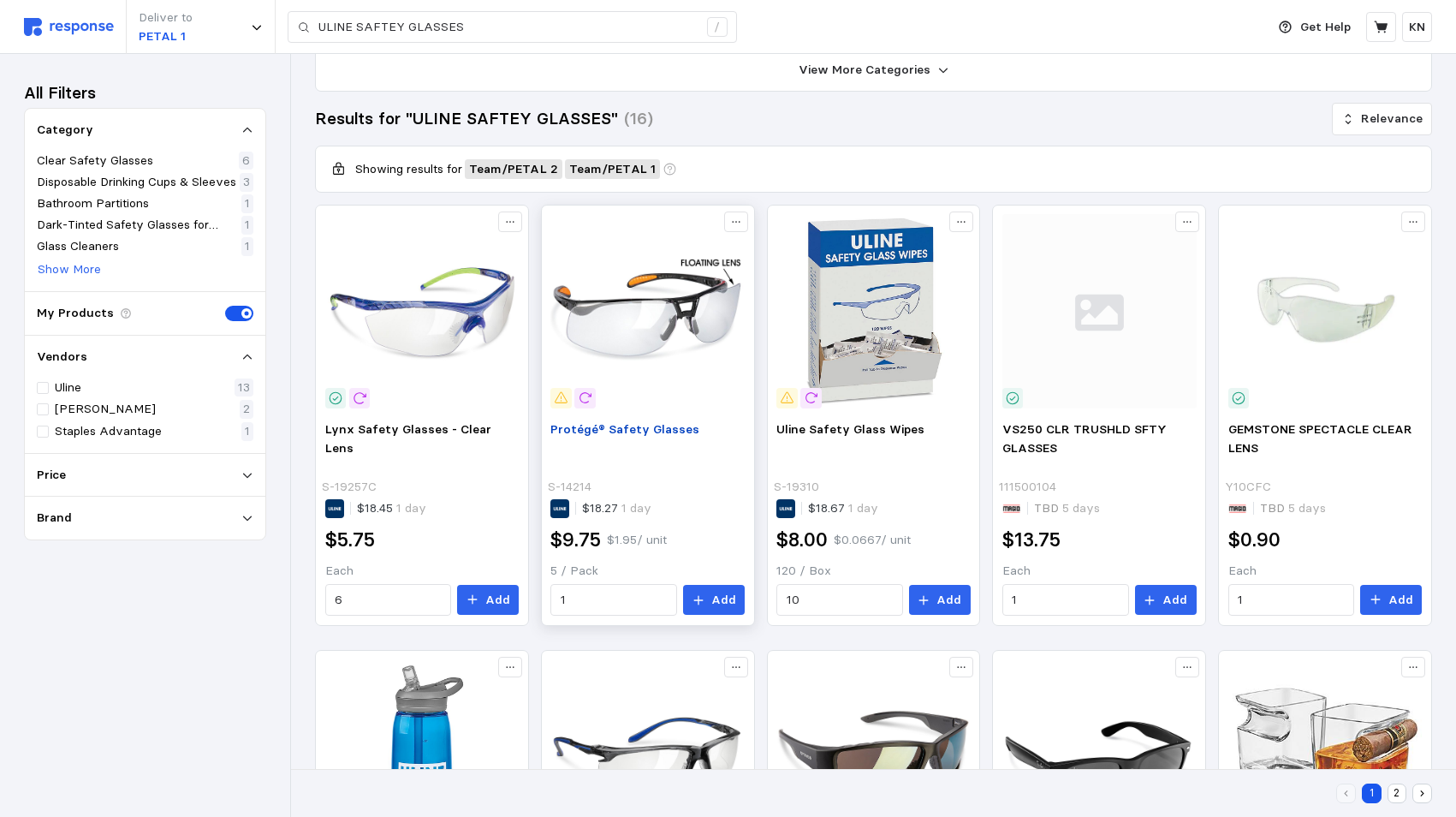
click at [611, 426] on span "Protégé® Safety Glasses" at bounding box center [625, 429] width 148 height 16
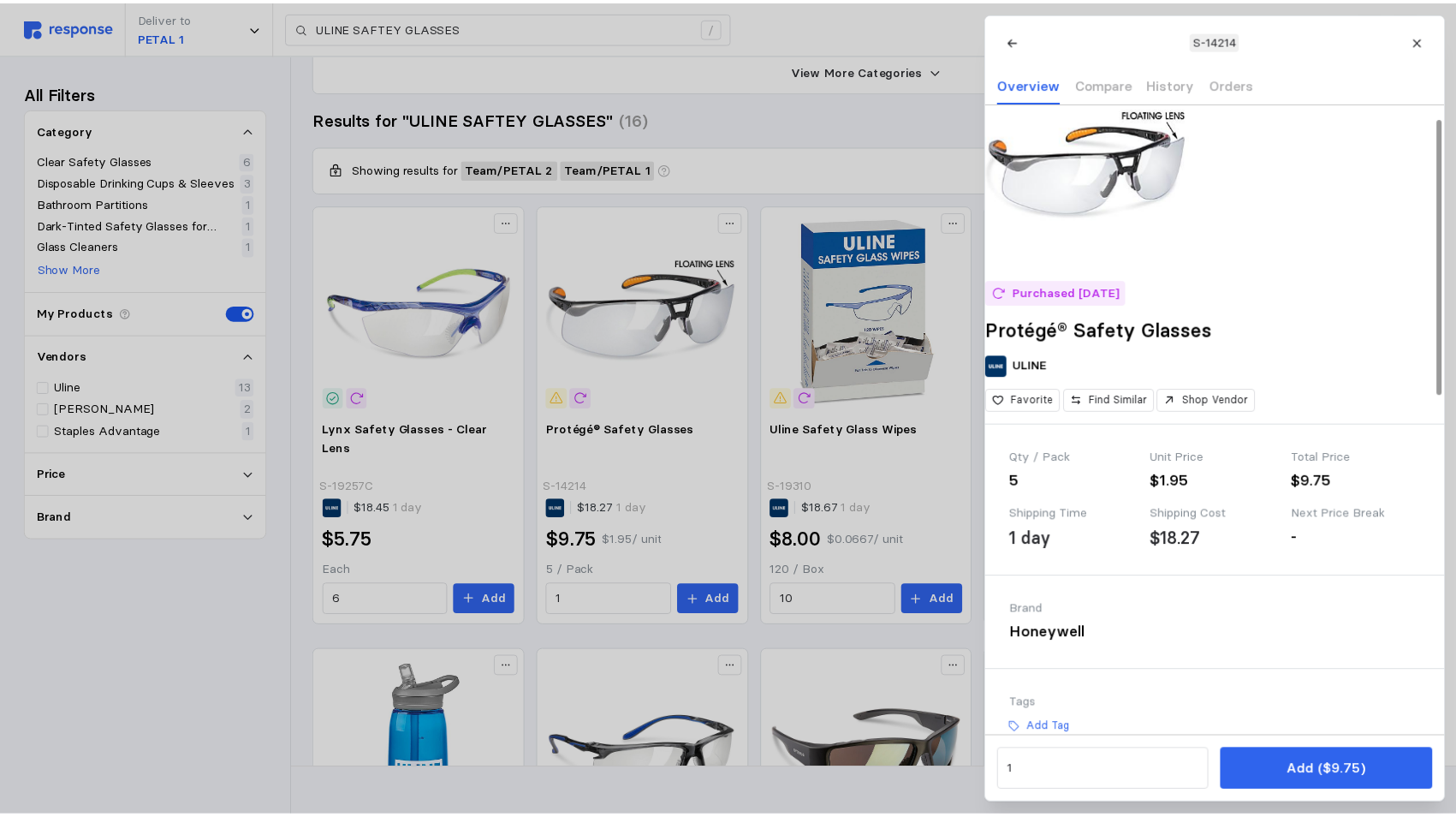
scroll to position [0, 0]
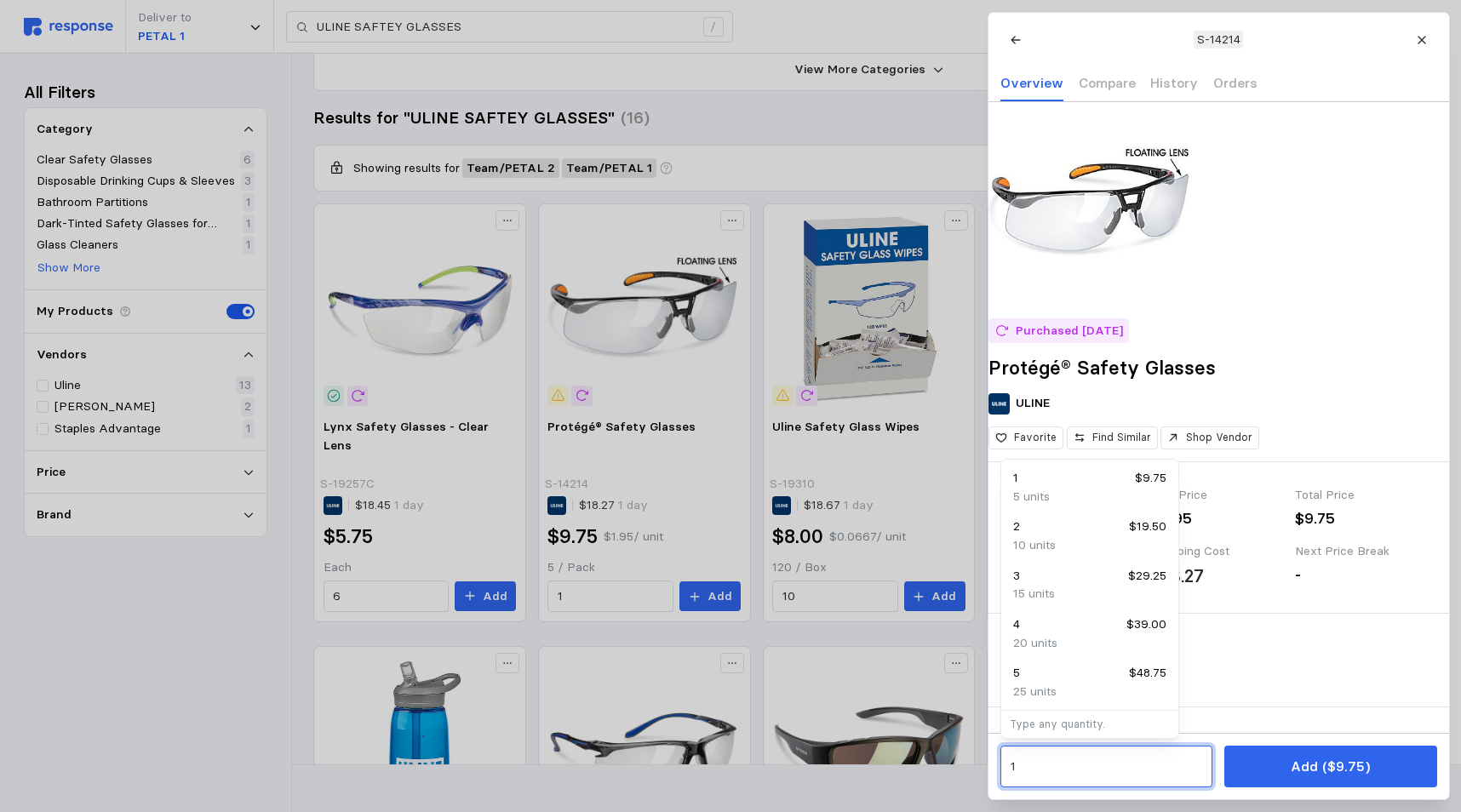
click at [1036, 765] on input "1" at bounding box center [1106, 766] width 192 height 30
type input "2"
drag, startPoint x: 1335, startPoint y: 770, endPoint x: 1337, endPoint y: 797, distance: 27.1
click at [1335, 770] on p "Add ($9.75)" at bounding box center [1330, 766] width 79 height 21
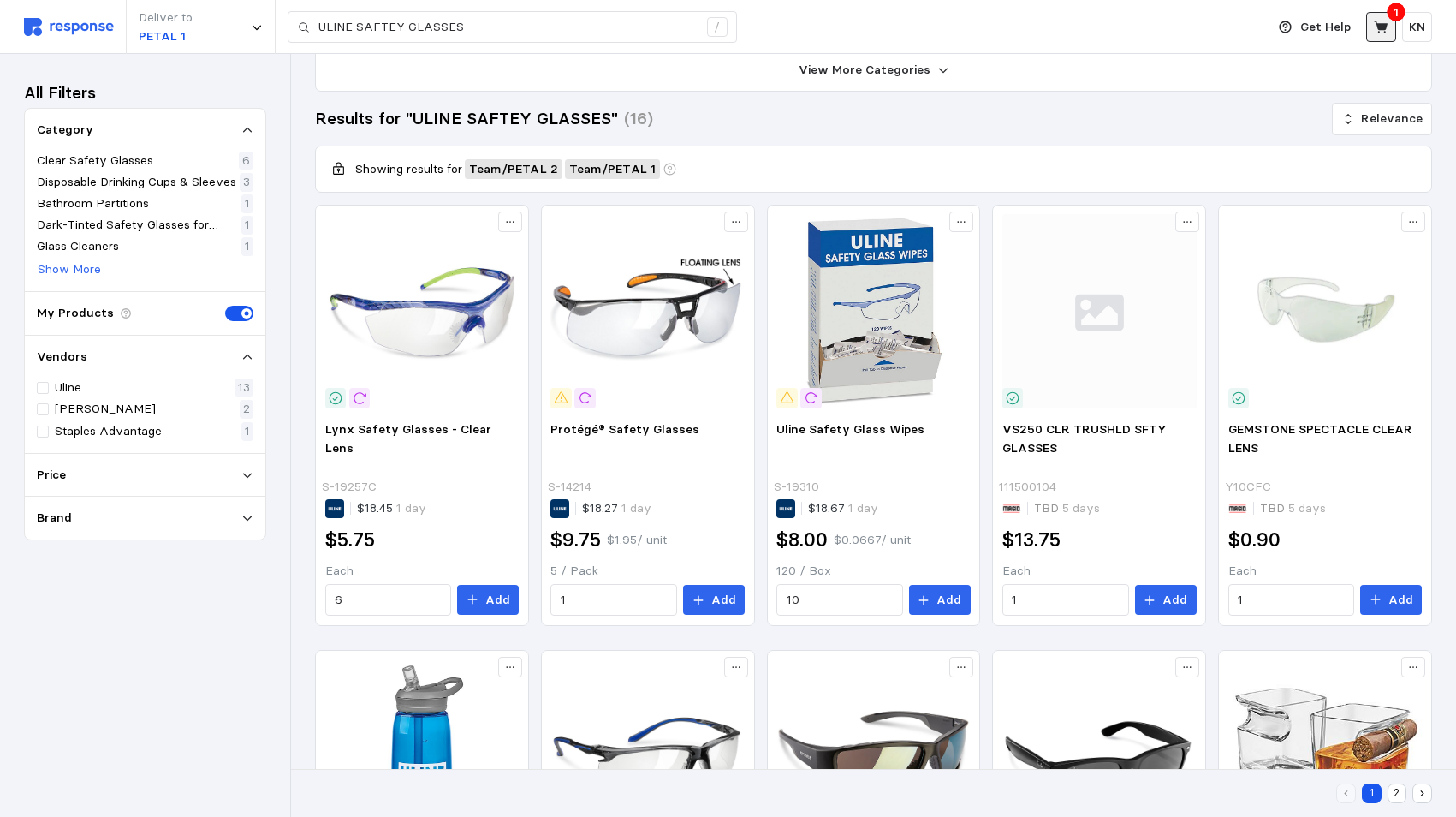
click at [1381, 30] on icon at bounding box center [1380, 26] width 14 height 12
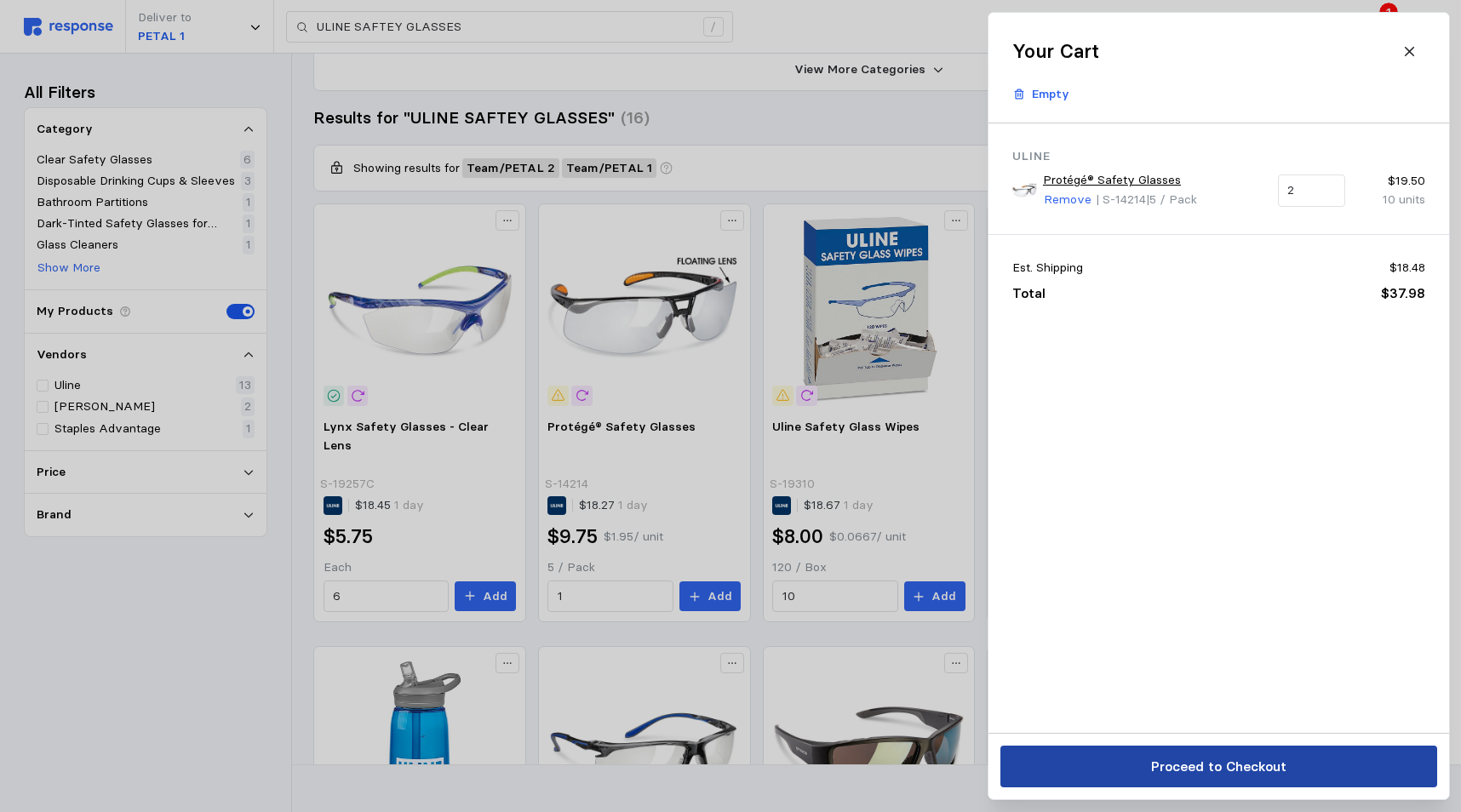
click at [1251, 764] on p "Proceed to Checkout" at bounding box center [1217, 766] width 136 height 21
